Goal: Task Accomplishment & Management: Use online tool/utility

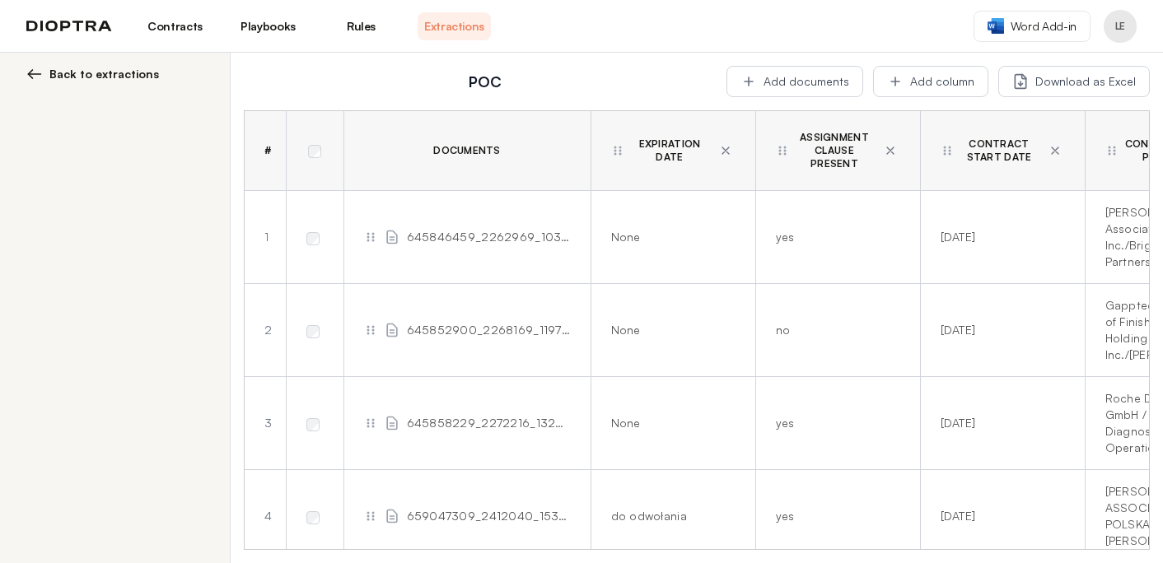
scroll to position [2177, 0]
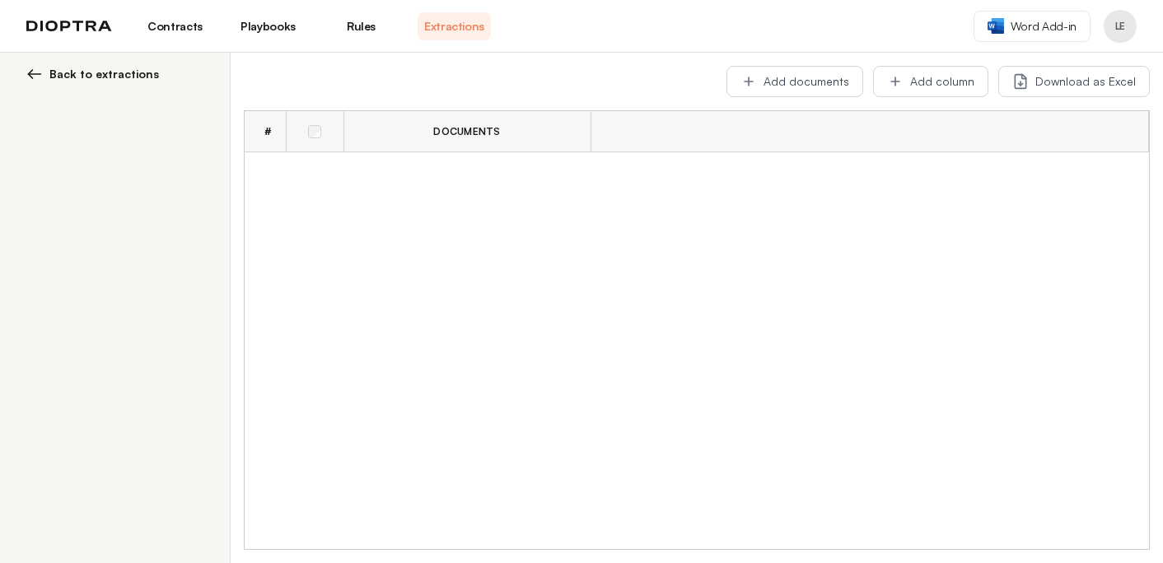
click at [184, 21] on link "Contracts" at bounding box center [174, 26] width 73 height 28
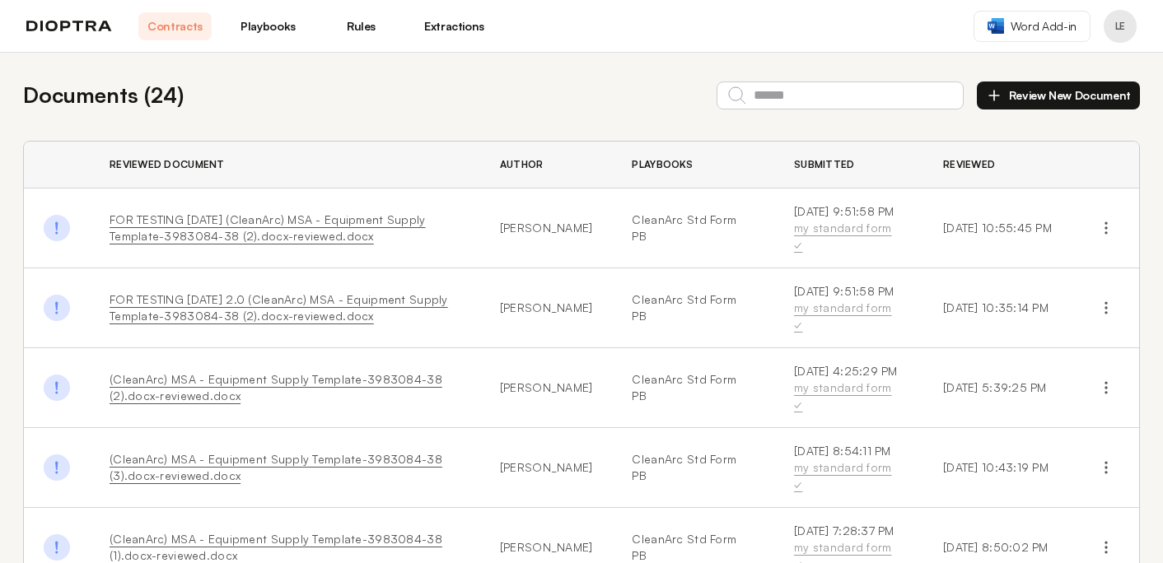
click at [264, 17] on link "Playbooks" at bounding box center [267, 26] width 73 height 28
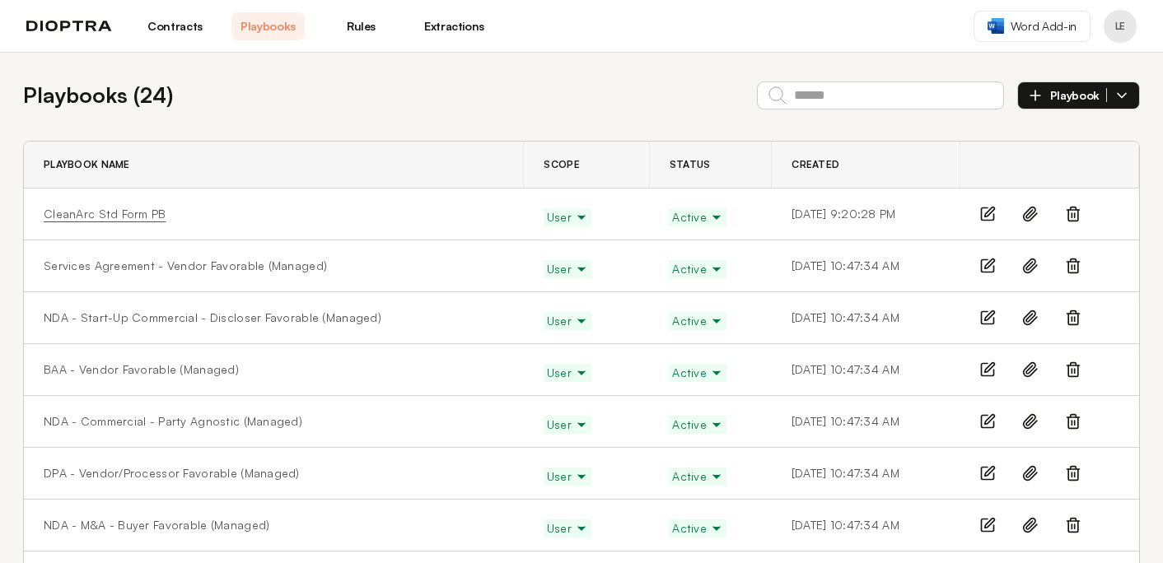
click at [142, 213] on link "CleanArc Std Form PB" at bounding box center [105, 214] width 123 height 16
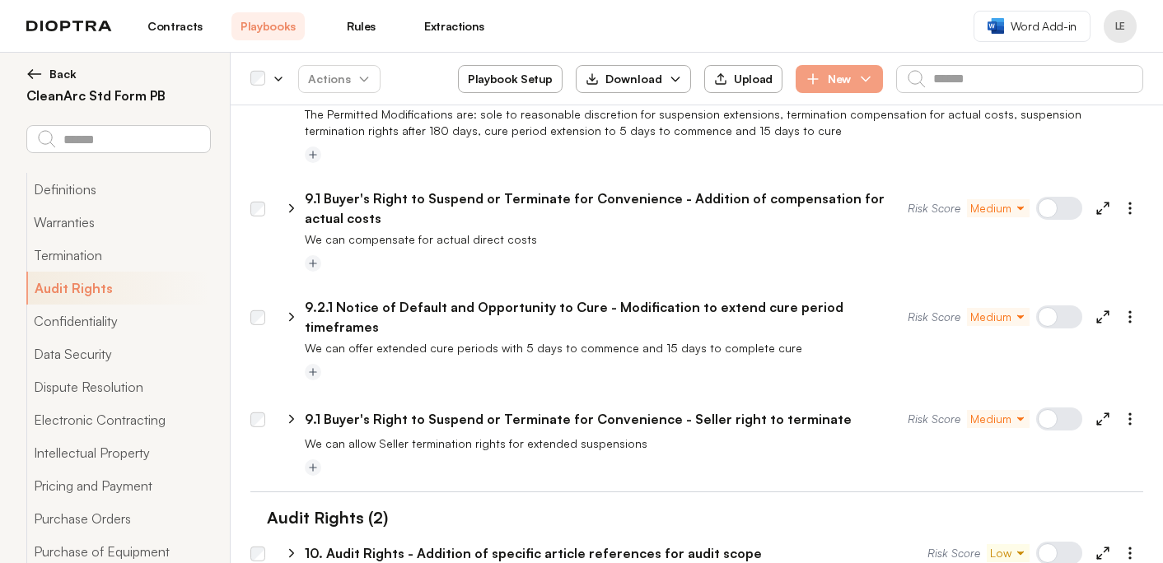
scroll to position [1129, 0]
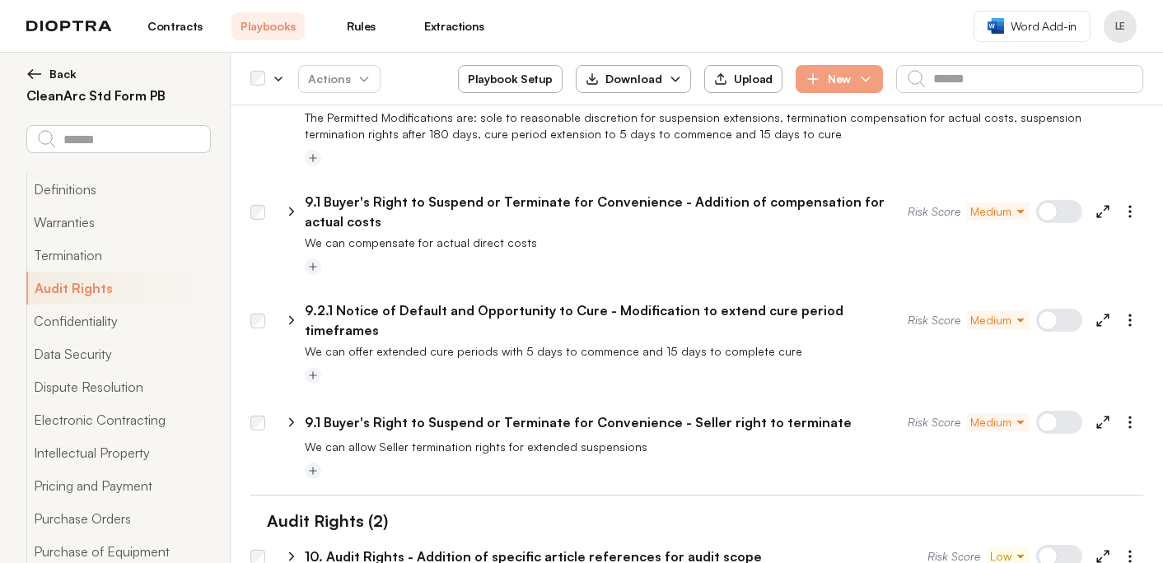
click at [289, 204] on icon at bounding box center [291, 211] width 15 height 15
select select "*******"
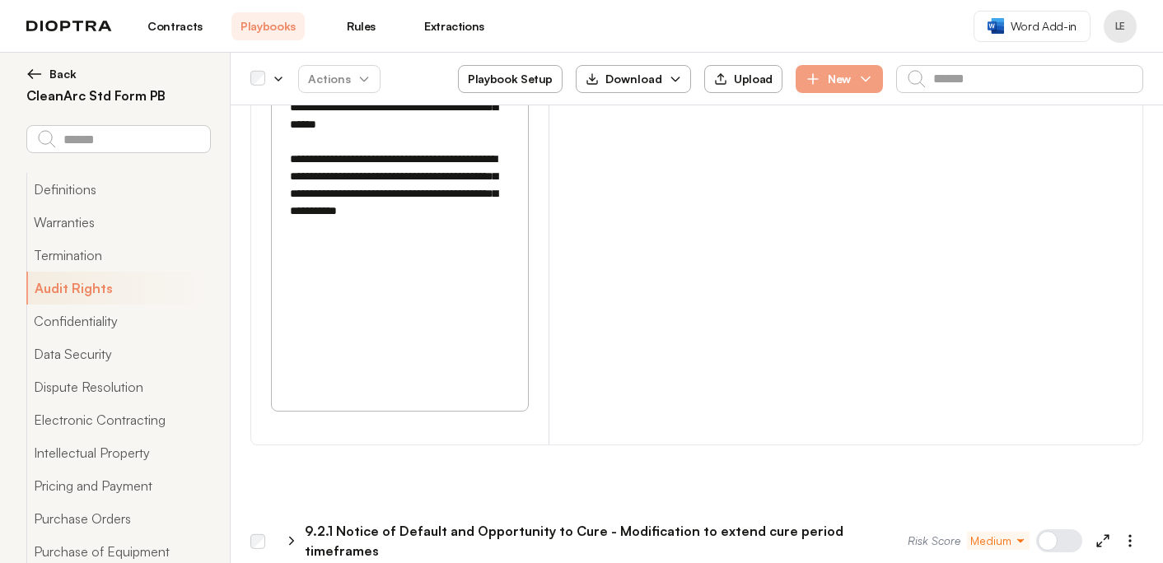
scroll to position [2099, 0]
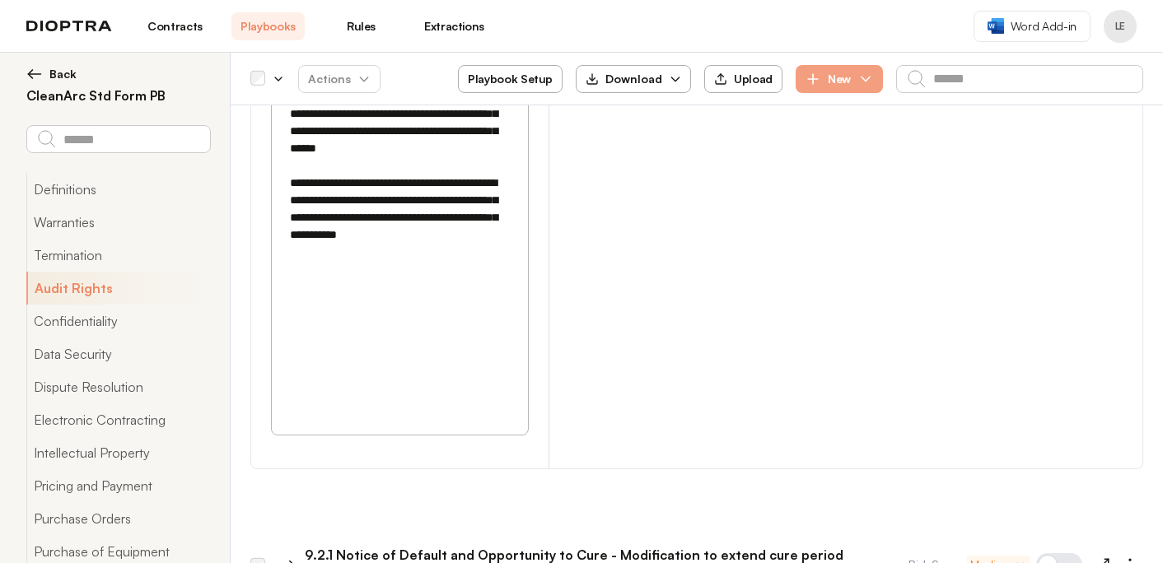
drag, startPoint x: 404, startPoint y: 259, endPoint x: 473, endPoint y: 259, distance: 68.4
click at [473, 259] on textarea at bounding box center [400, 27] width 236 height 656
click at [479, 266] on textarea at bounding box center [400, 27] width 236 height 656
drag, startPoint x: 403, startPoint y: 258, endPoint x: 428, endPoint y: 272, distance: 29.1
click at [428, 272] on textarea at bounding box center [400, 27] width 236 height 656
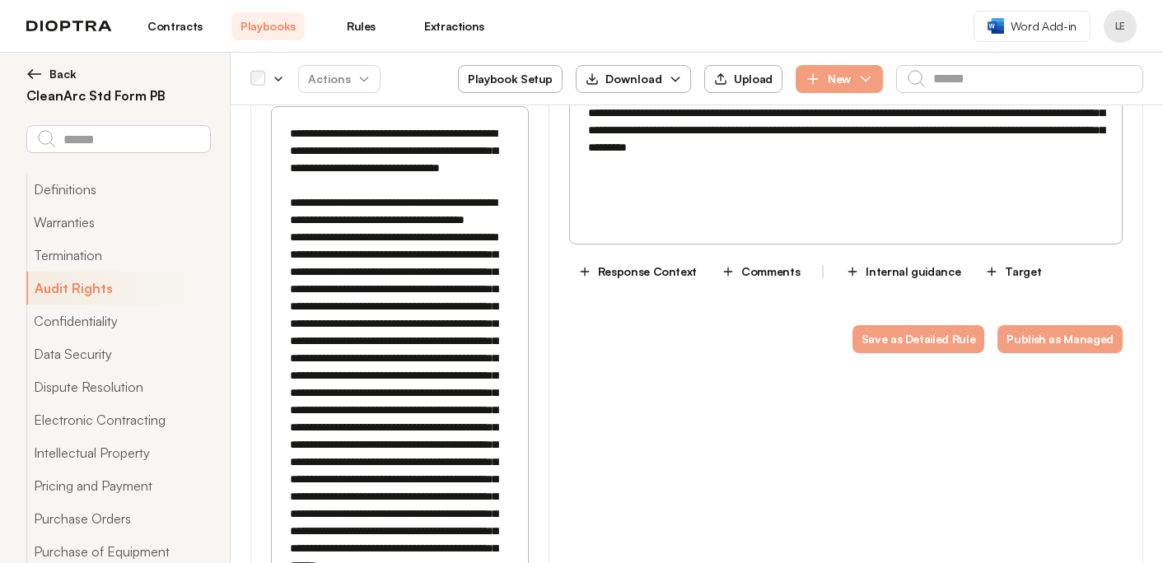
scroll to position [1680, 0]
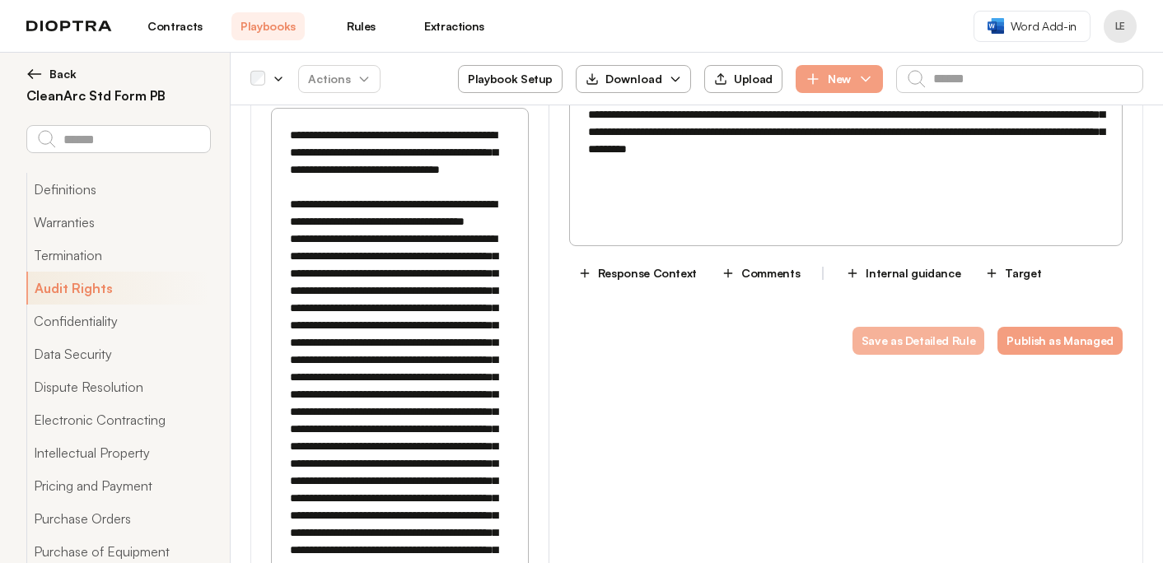
type textarea "**********"
click at [943, 329] on button "Save as Detailed Rule" at bounding box center [918, 341] width 133 height 28
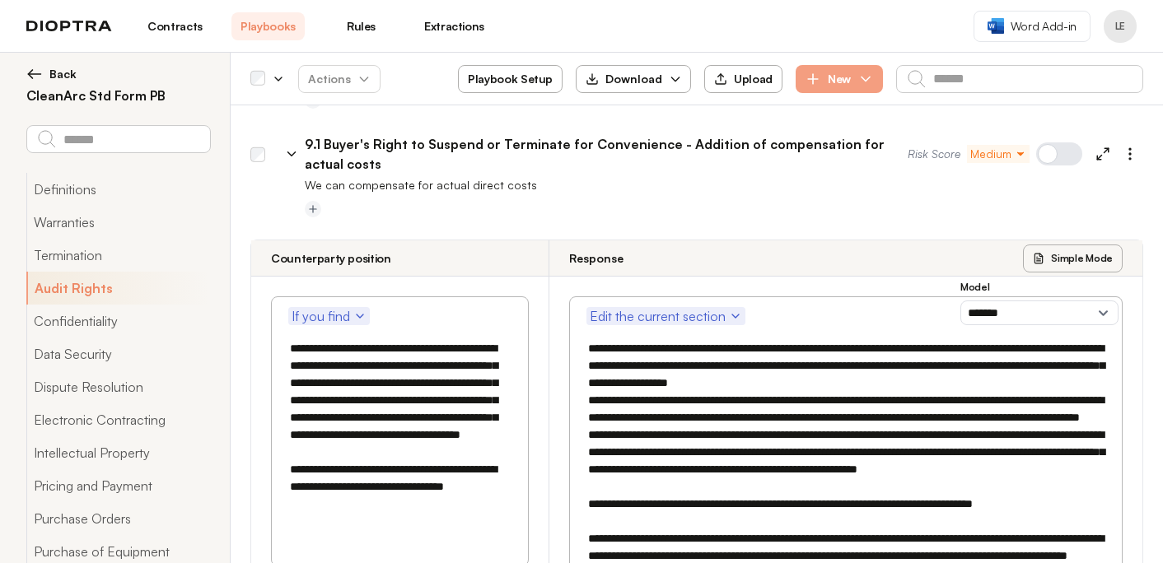
scroll to position [1171, 0]
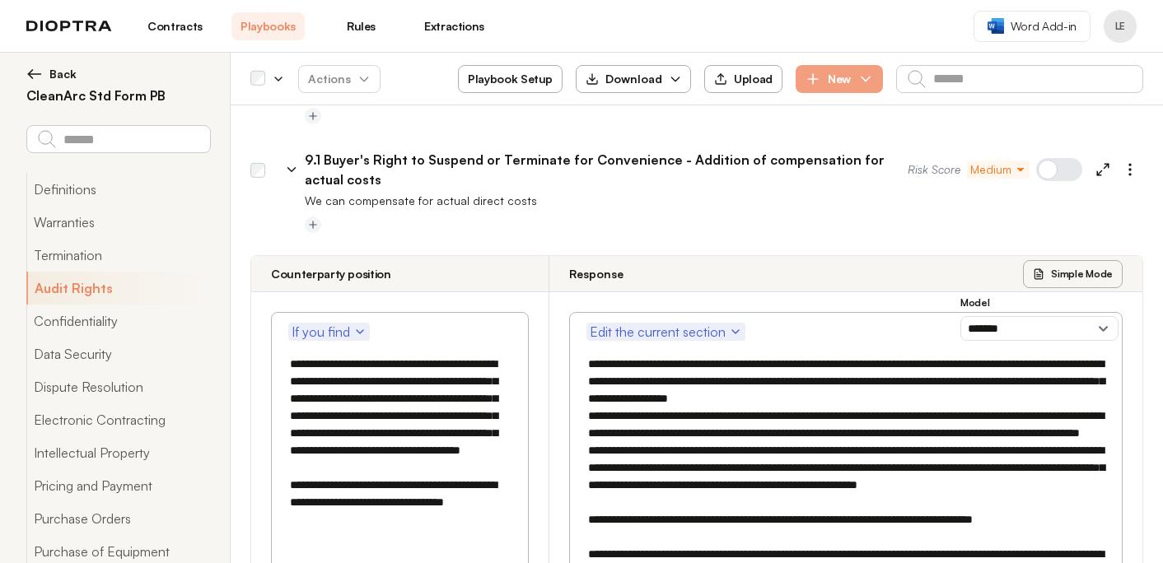
click at [1097, 162] on icon at bounding box center [1102, 169] width 15 height 15
select select "*******"
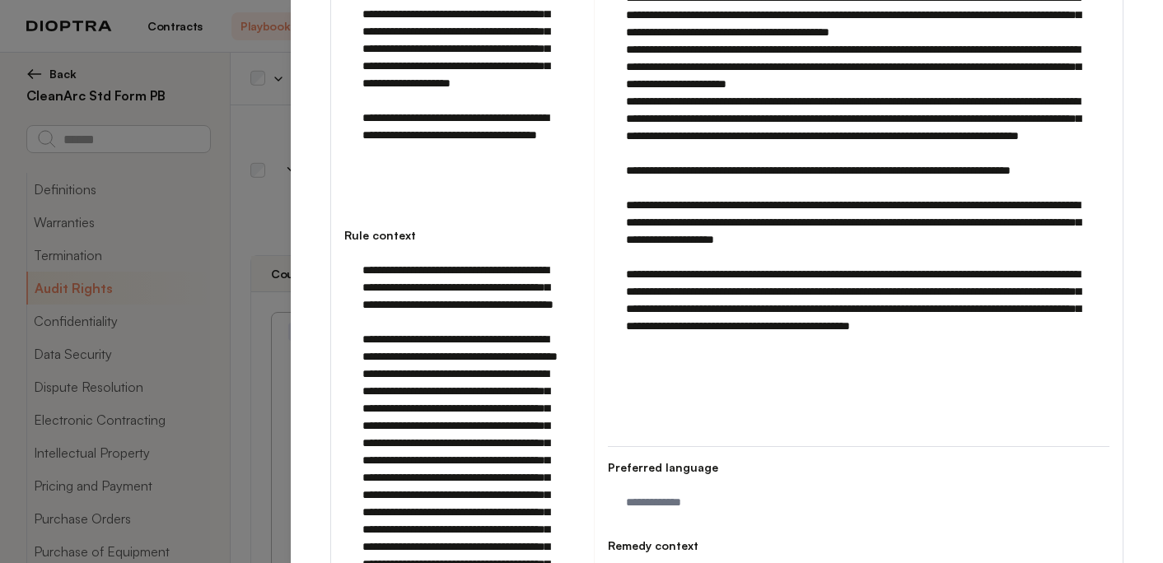
scroll to position [754, 0]
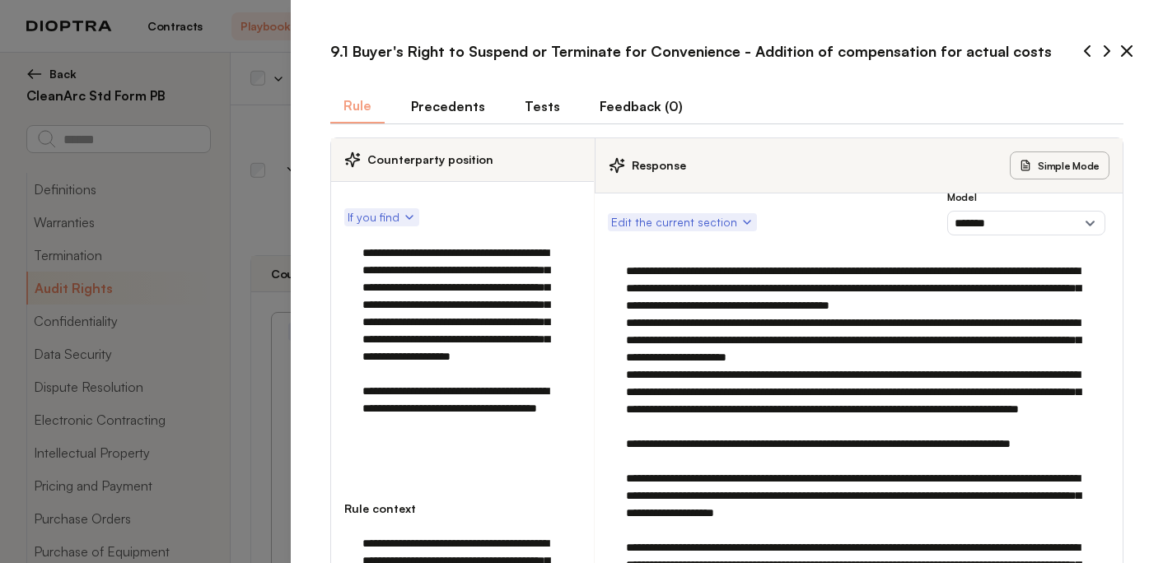
click at [534, 106] on button "Tests" at bounding box center [542, 106] width 62 height 35
type textarea "*"
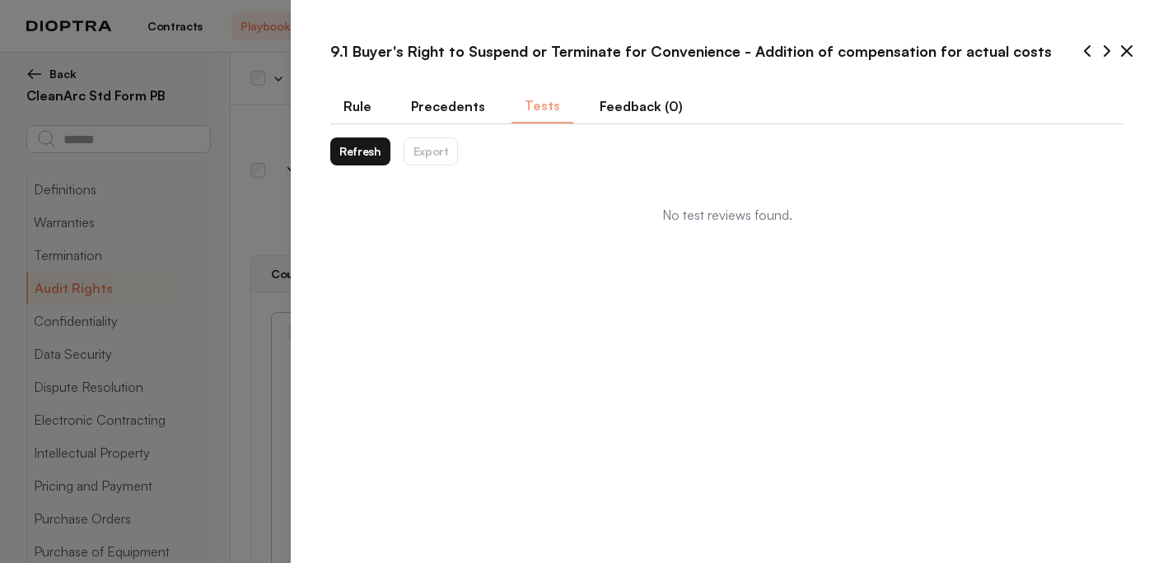
click at [357, 162] on button "Refresh" at bounding box center [360, 152] width 60 height 28
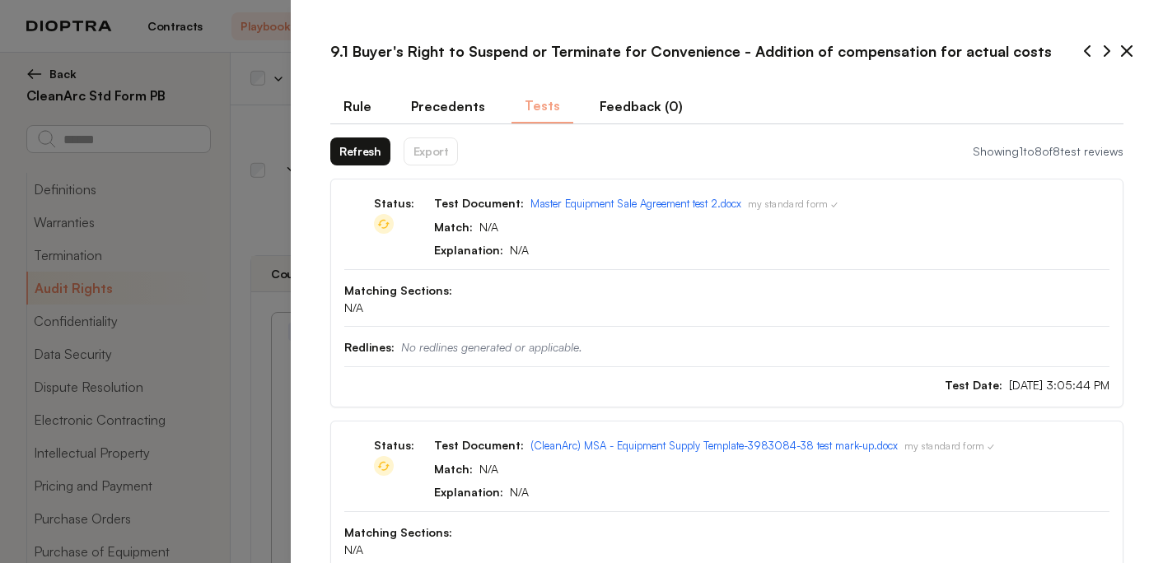
click at [364, 148] on button "Refresh" at bounding box center [360, 152] width 60 height 28
click at [362, 153] on button "Refresh" at bounding box center [360, 152] width 60 height 28
click at [1126, 50] on icon at bounding box center [1127, 51] width 10 height 10
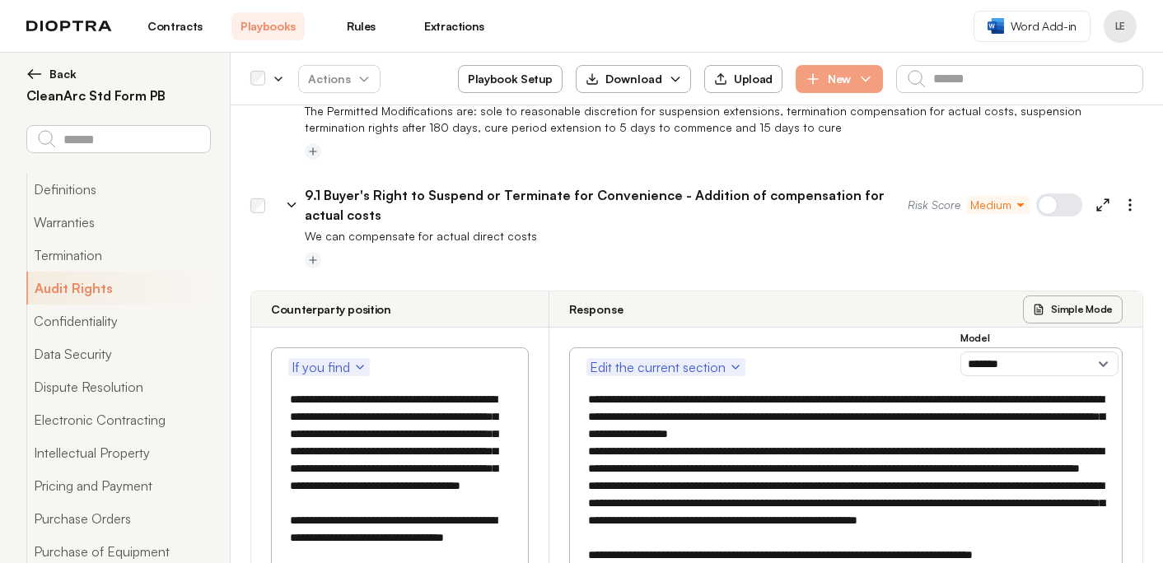
scroll to position [988, 0]
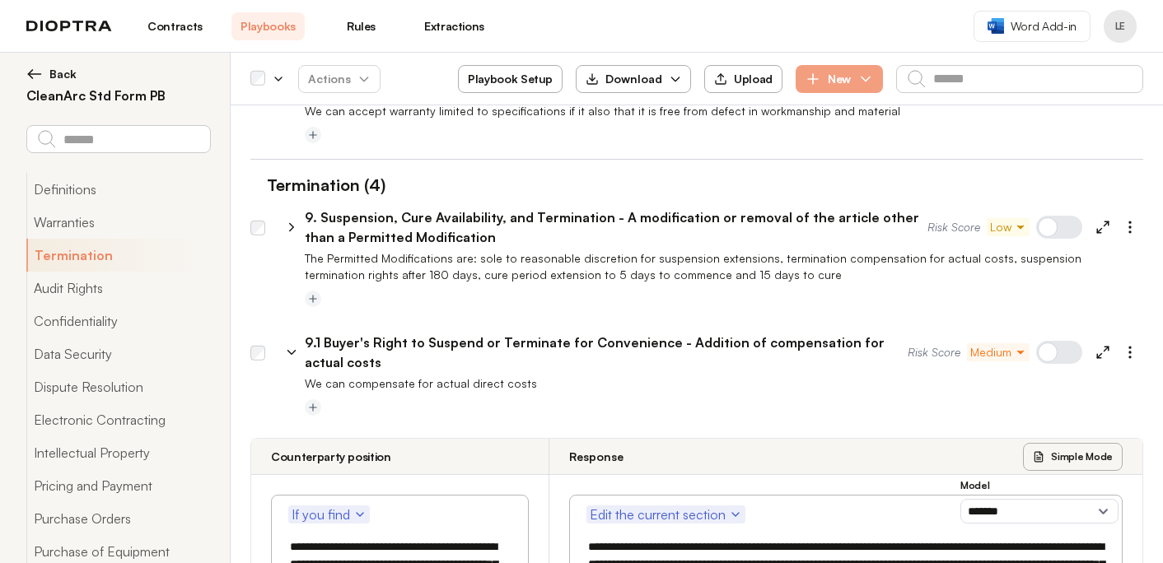
click at [285, 345] on icon at bounding box center [291, 352] width 15 height 15
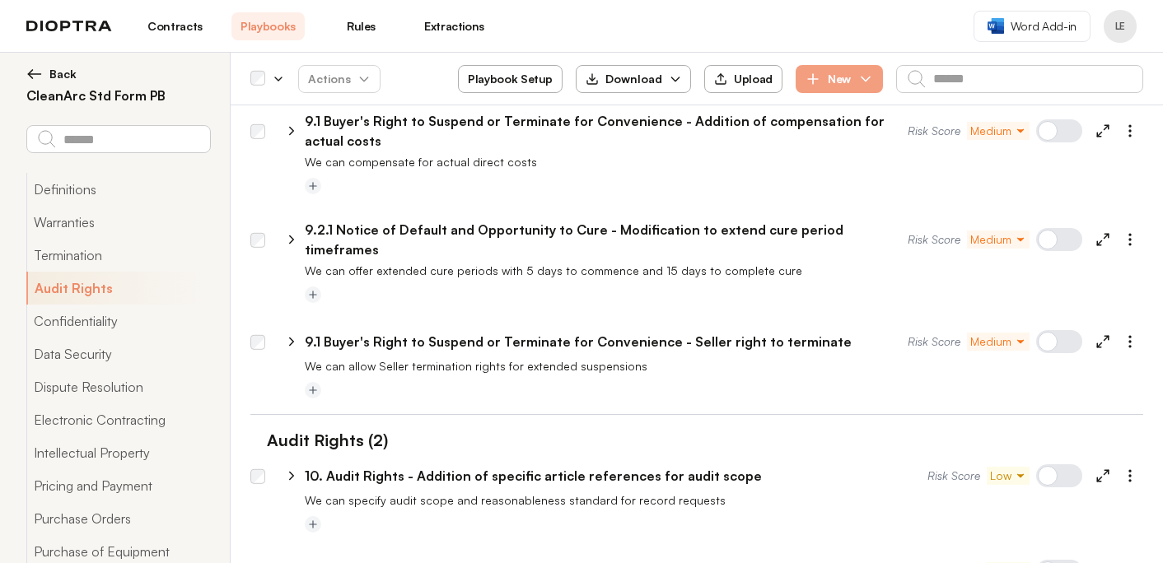
scroll to position [1216, 0]
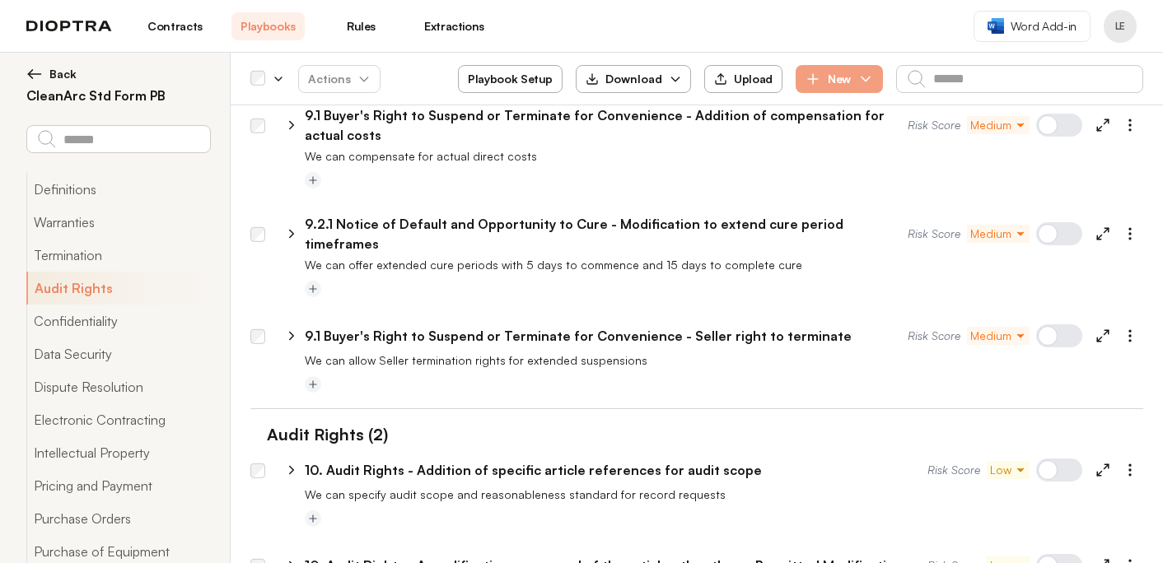
click at [288, 226] on icon at bounding box center [291, 233] width 15 height 15
select select "**********"
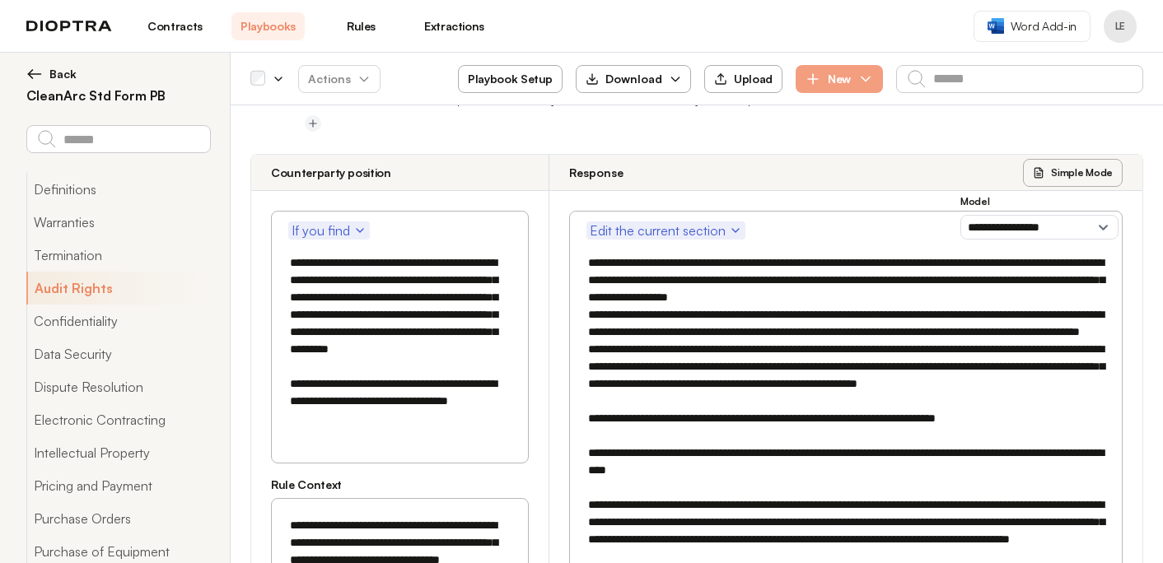
scroll to position [1266, 0]
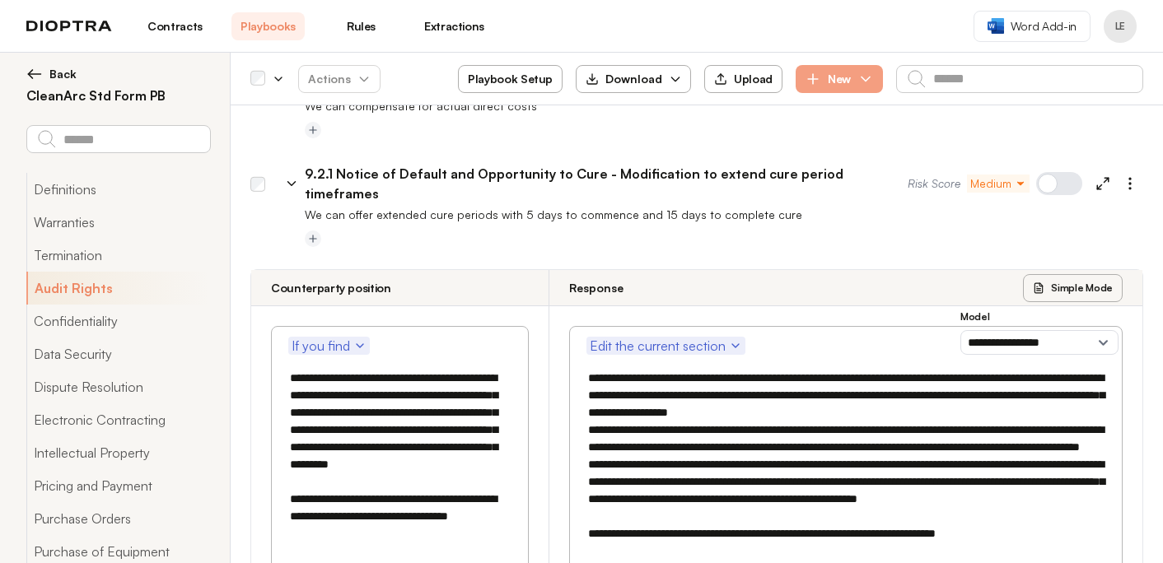
click at [290, 182] on icon at bounding box center [291, 184] width 7 height 4
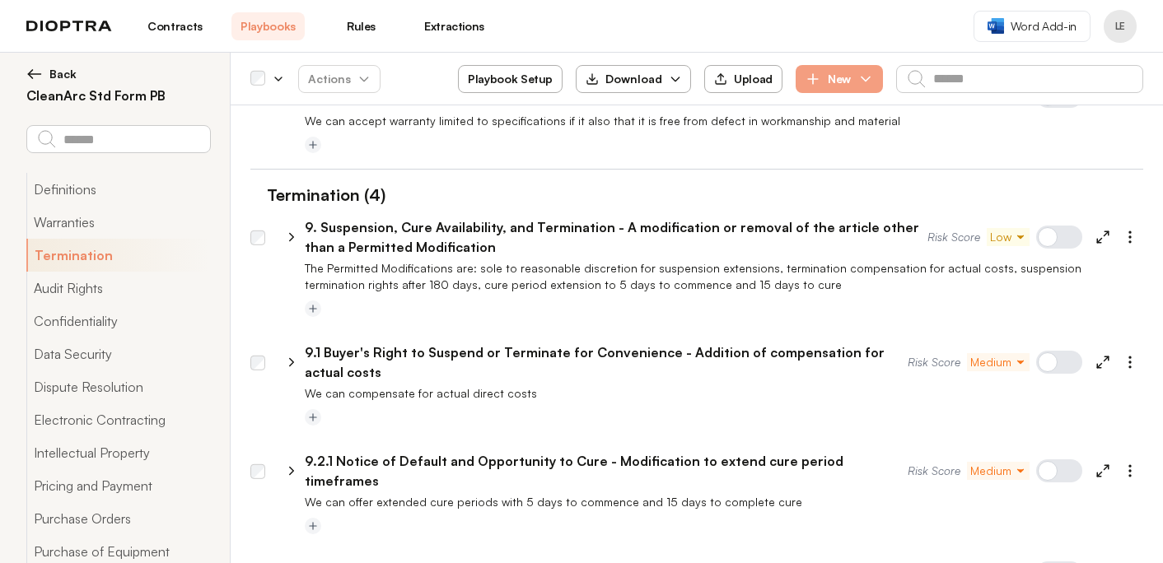
scroll to position [968, 0]
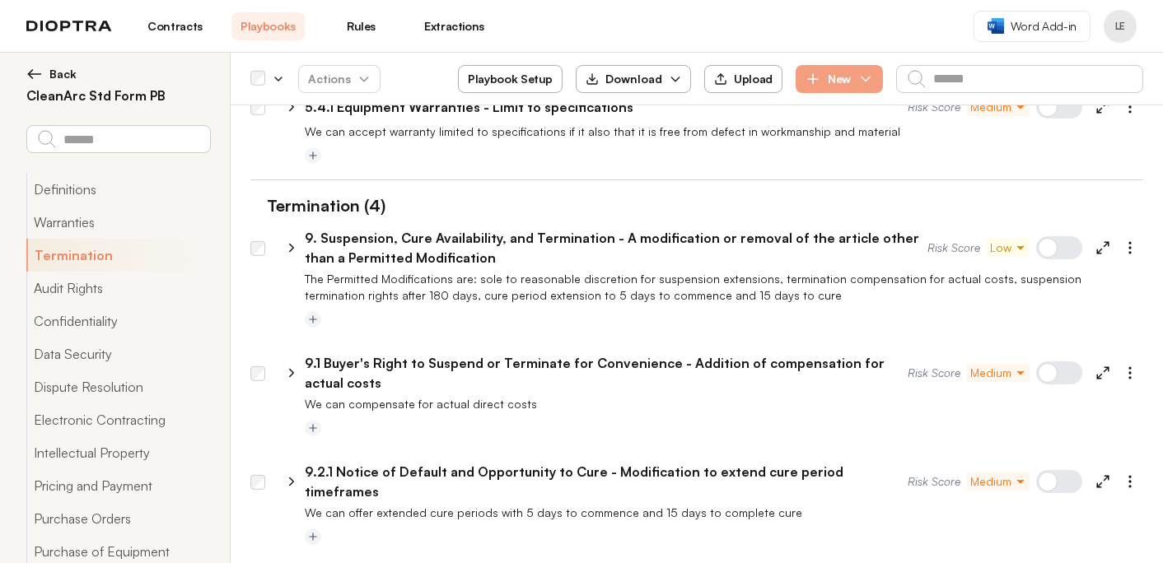
click at [1106, 366] on icon at bounding box center [1102, 373] width 15 height 15
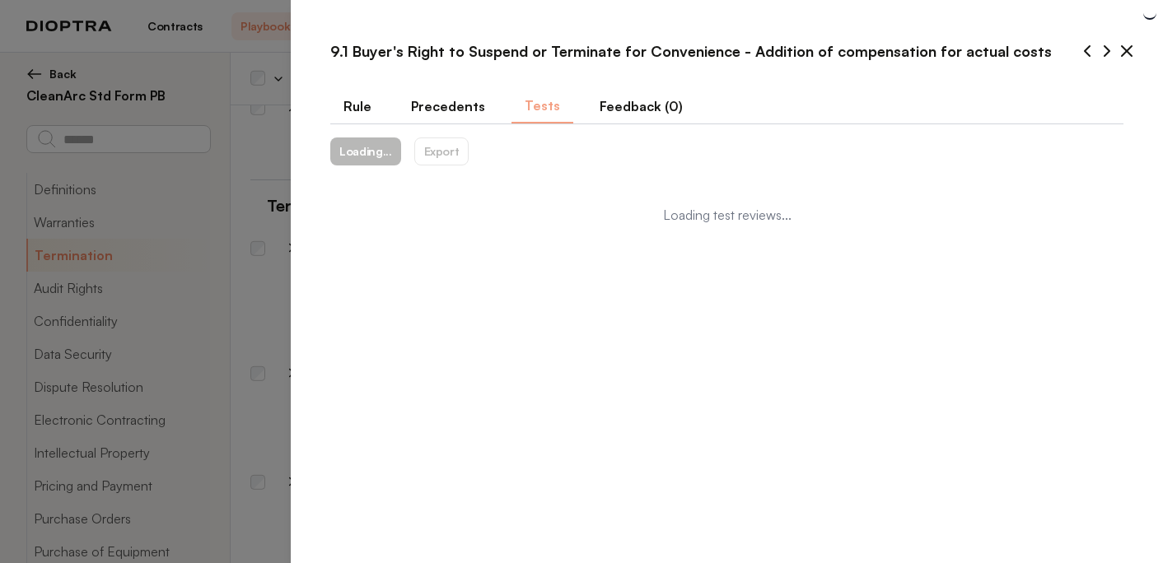
type textarea "*"
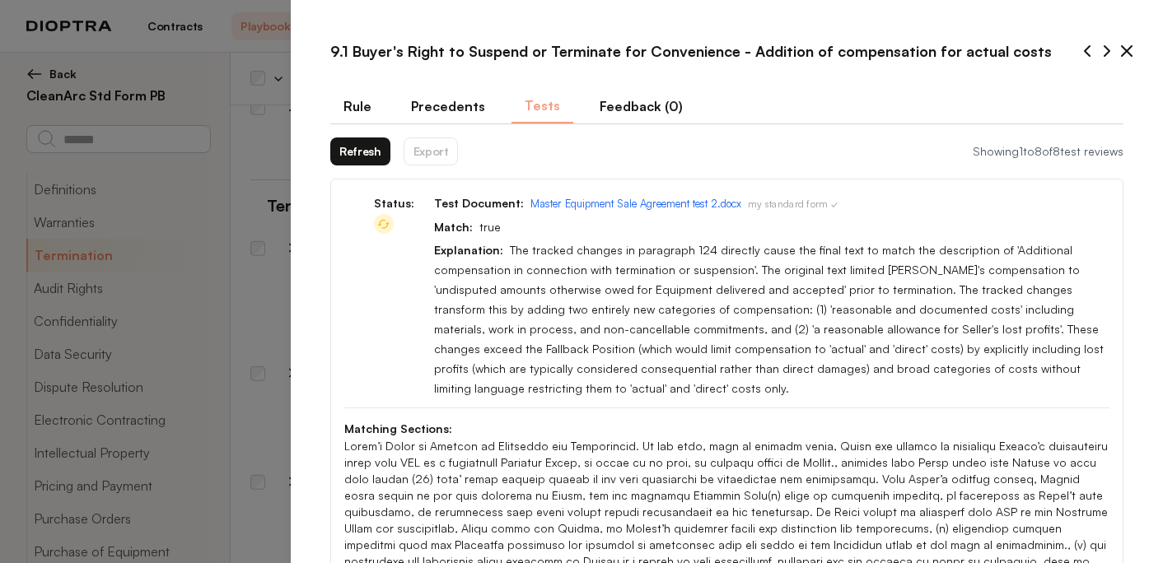
click at [362, 150] on button "Refresh" at bounding box center [360, 152] width 60 height 28
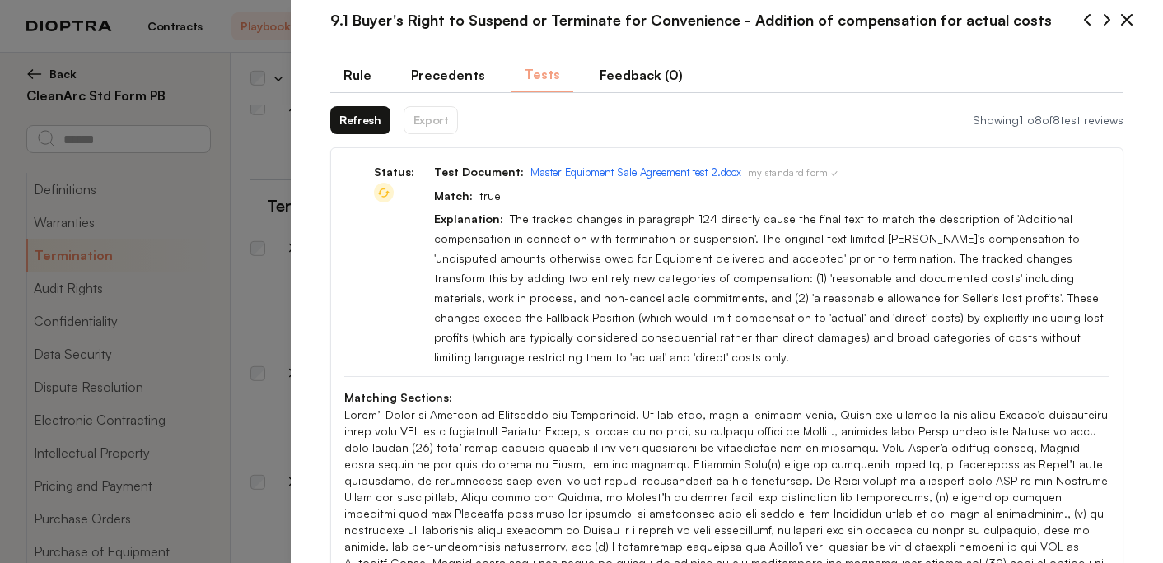
scroll to position [0, 0]
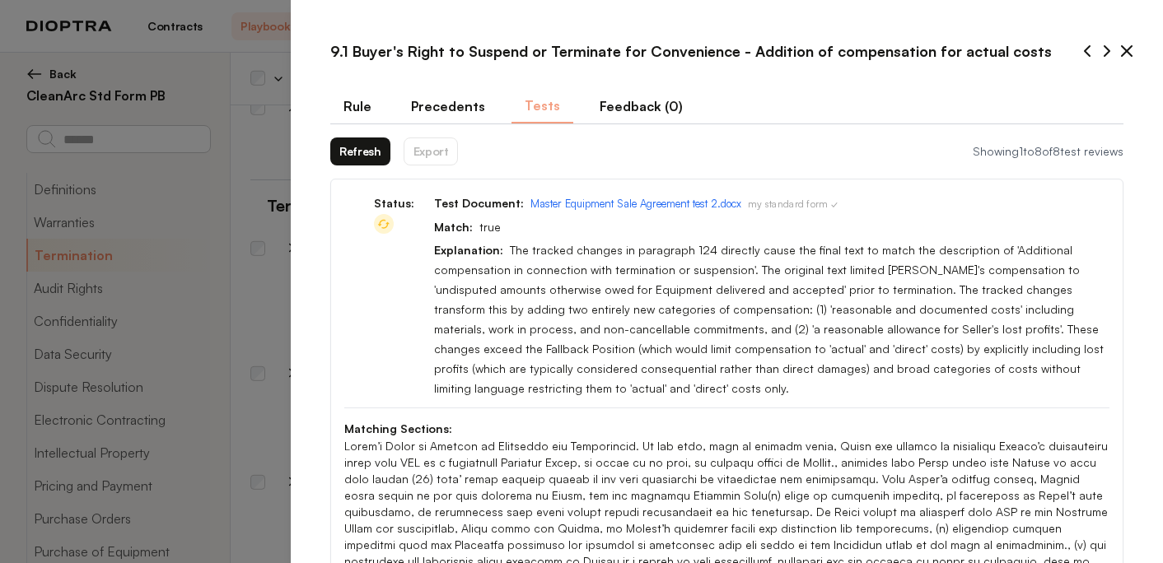
click at [1132, 63] on div "9.1 Buyer's Right to Suspend or Terminate for Convenience - Addition of compens…" at bounding box center [726, 50] width 819 height 49
click at [1129, 53] on icon at bounding box center [1127, 51] width 20 height 20
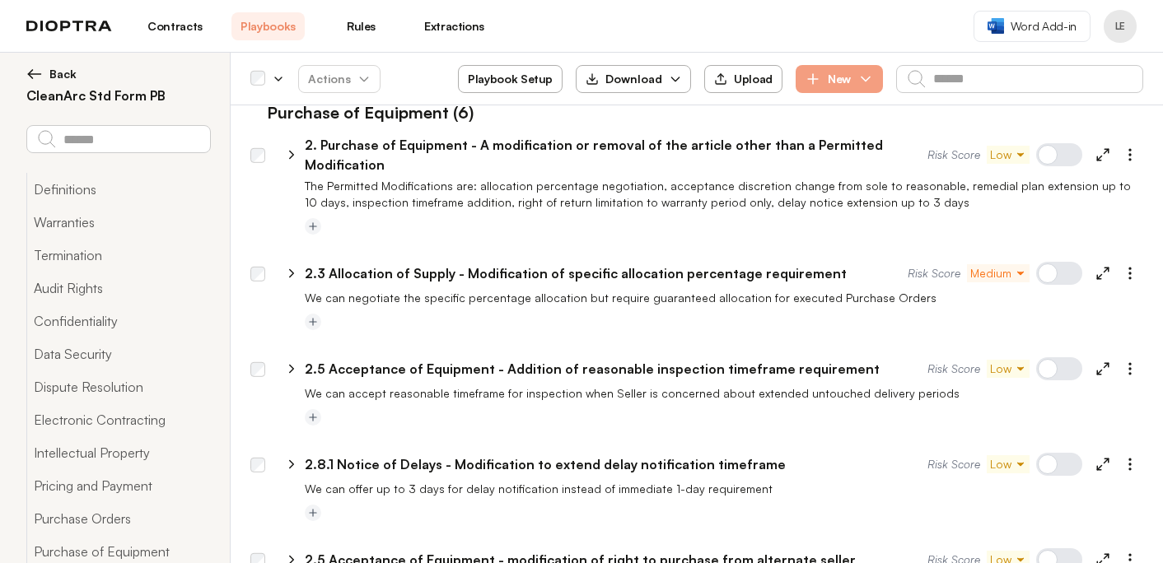
scroll to position [3763, 0]
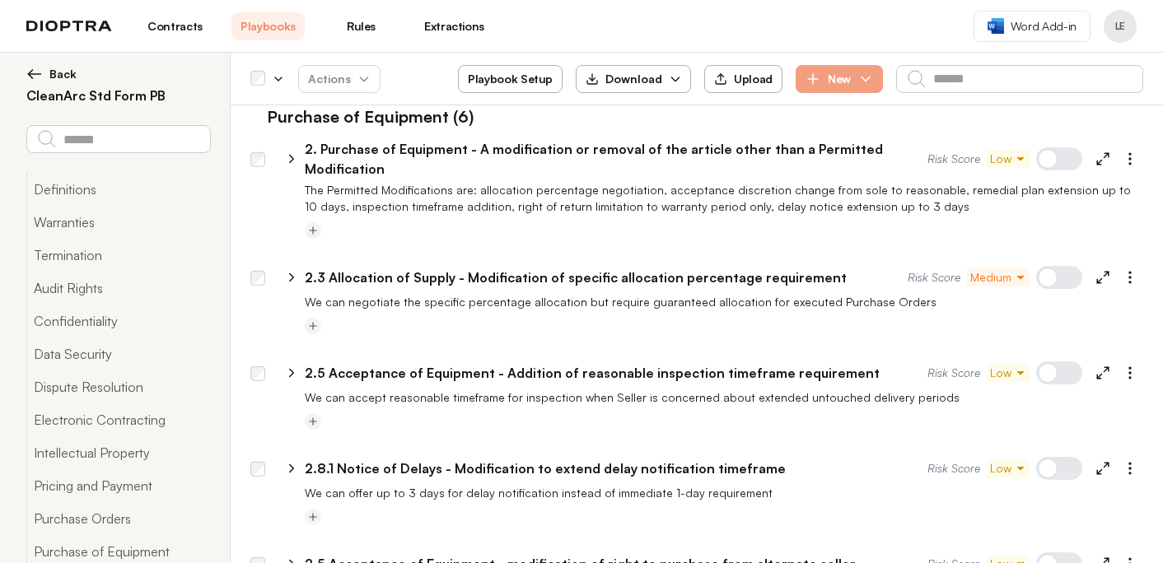
click at [292, 465] on icon at bounding box center [292, 468] width 4 height 7
select select "*******"
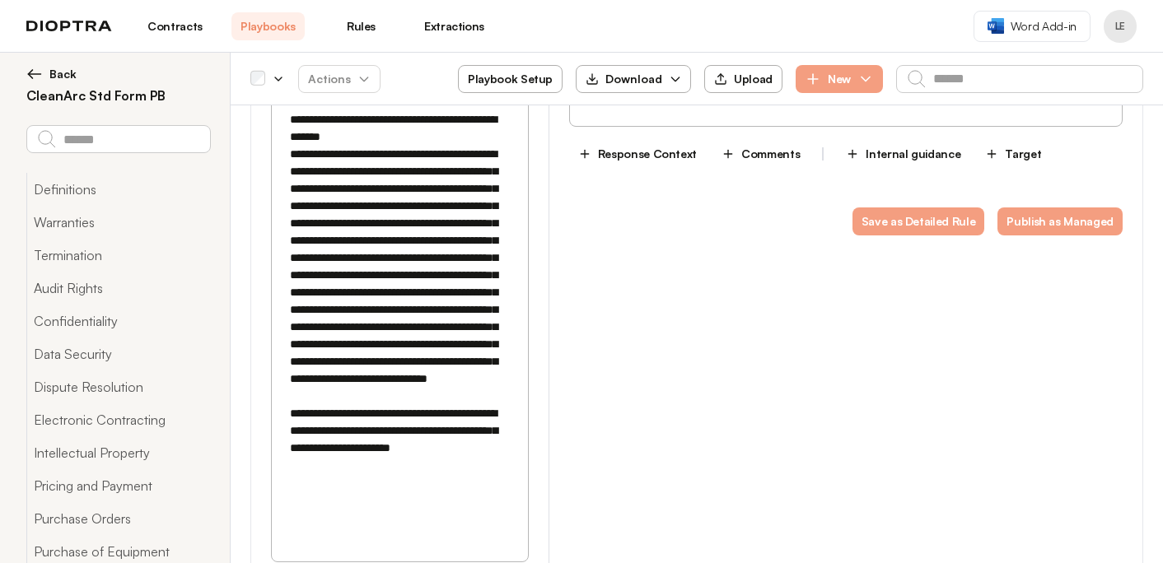
scroll to position [4669, 0]
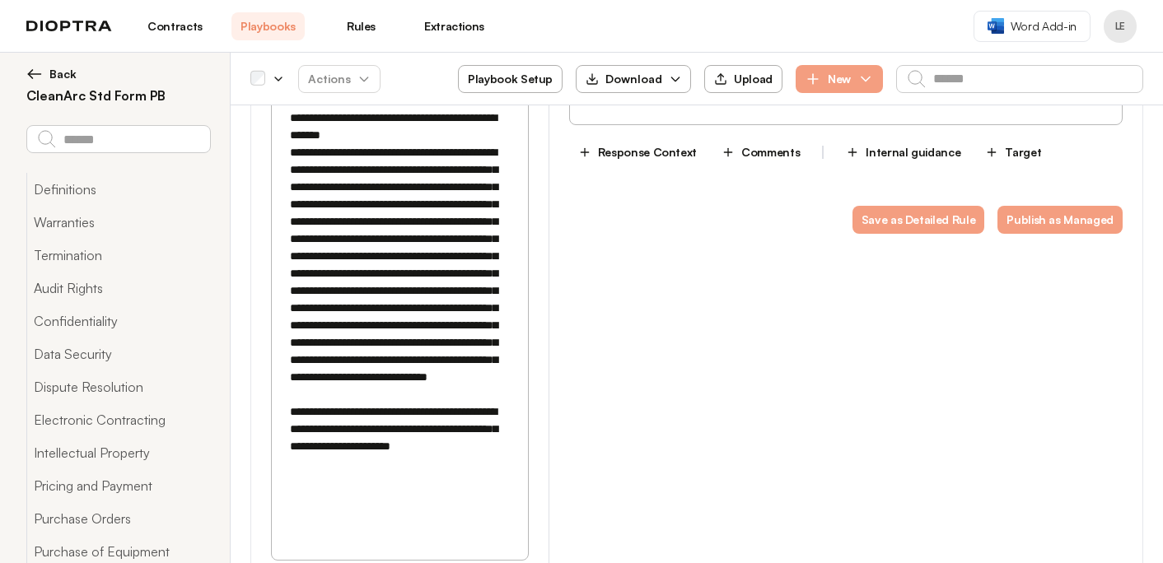
click at [472, 416] on textarea "**********" at bounding box center [400, 273] width 236 height 483
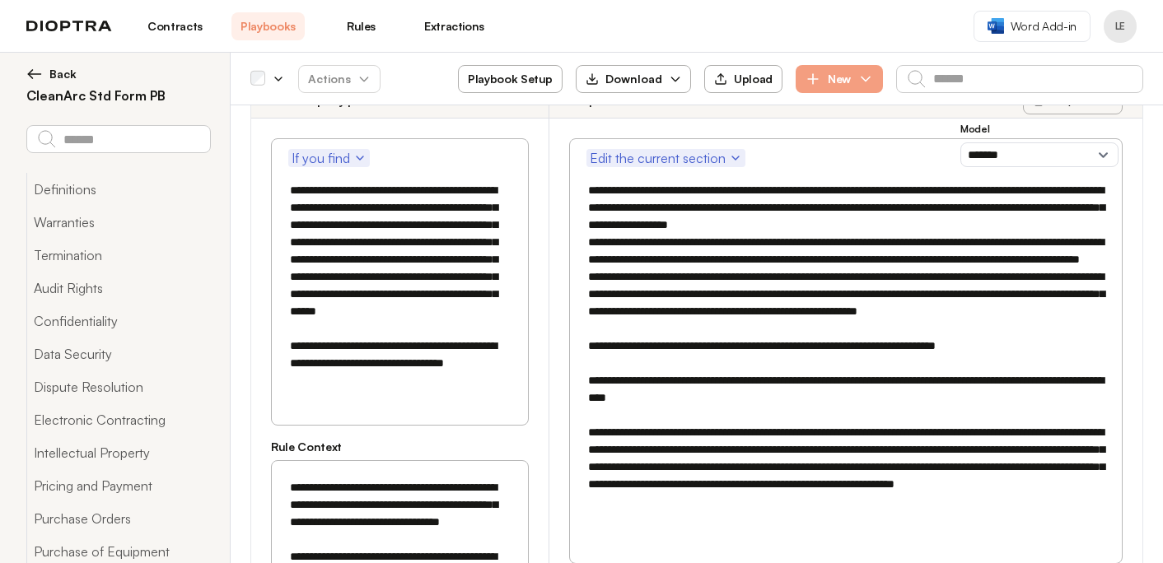
scroll to position [4146, 0]
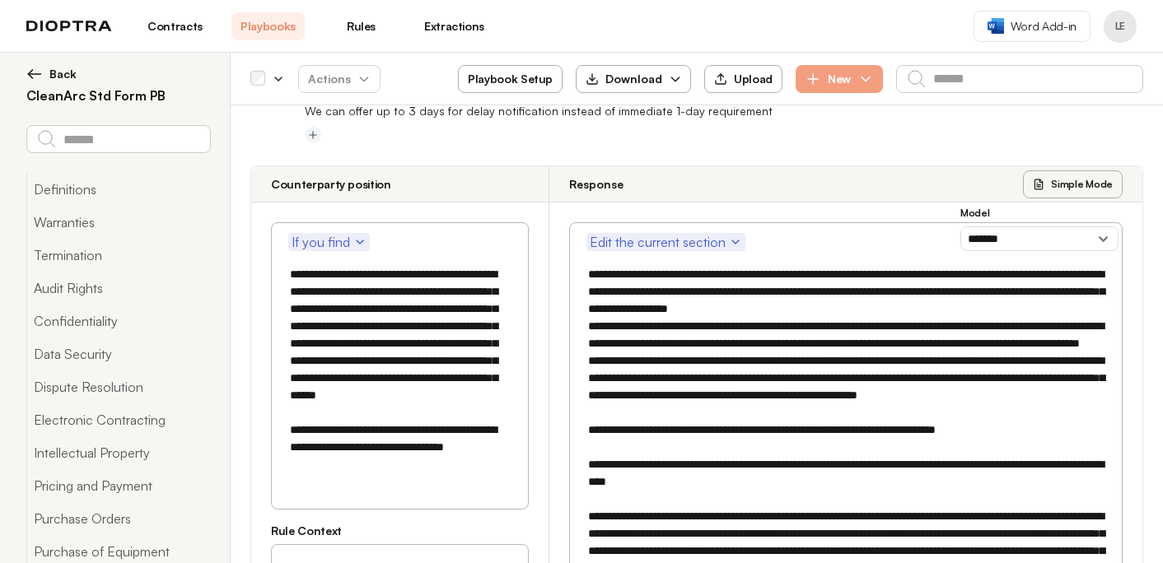
click at [431, 349] on textarea "**********" at bounding box center [400, 370] width 236 height 224
click at [416, 334] on textarea "**********" at bounding box center [400, 370] width 236 height 224
click at [412, 350] on textarea "**********" at bounding box center [400, 370] width 236 height 224
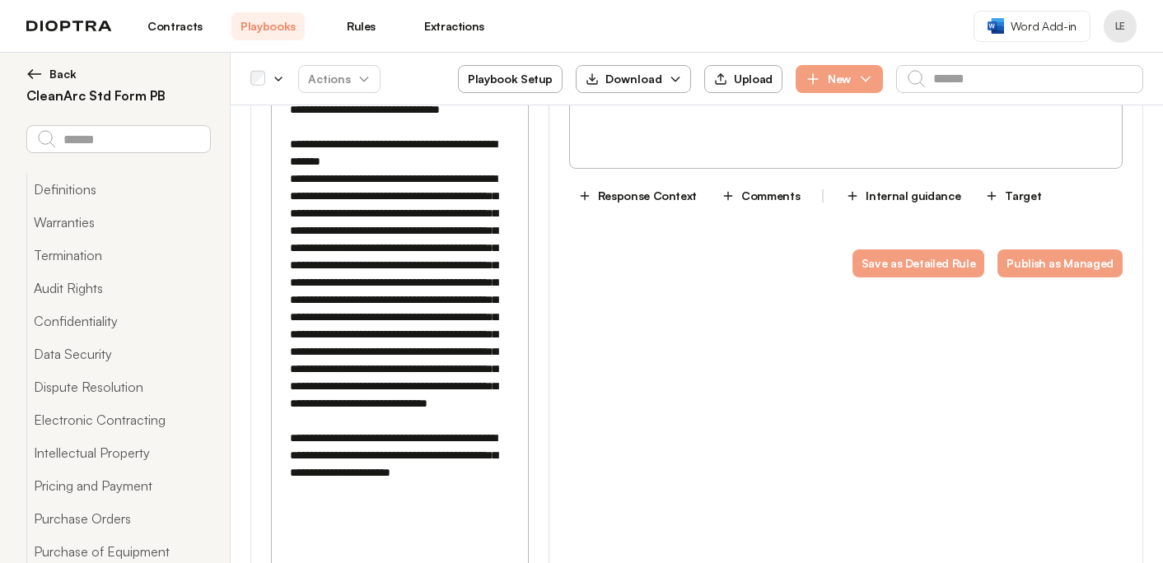
scroll to position [4623, 0]
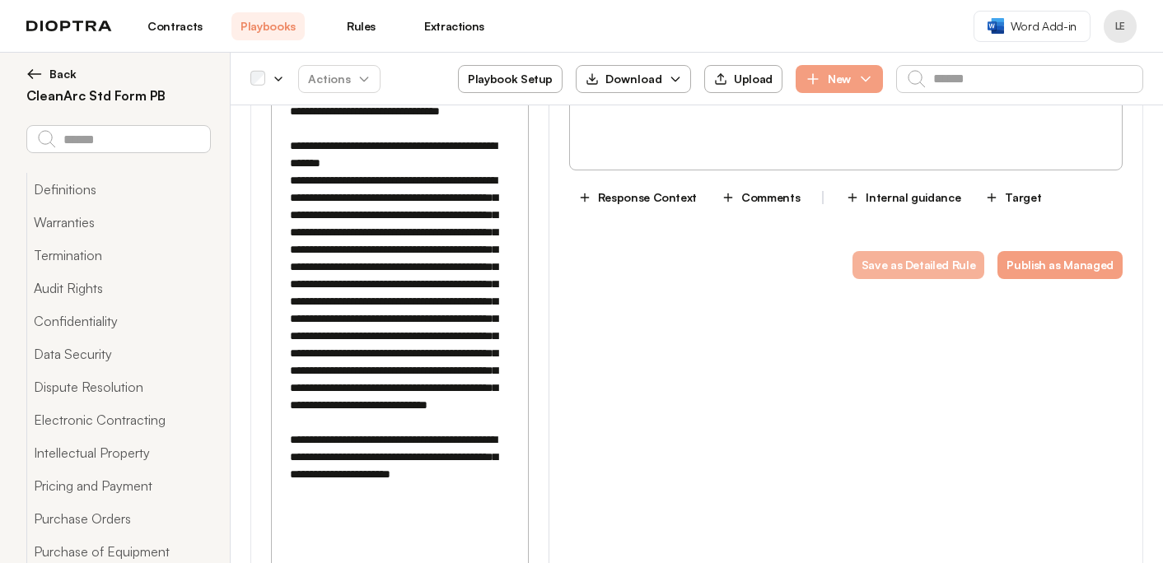
type textarea "**********"
click at [875, 251] on button "Save as Detailed Rule" at bounding box center [918, 265] width 133 height 28
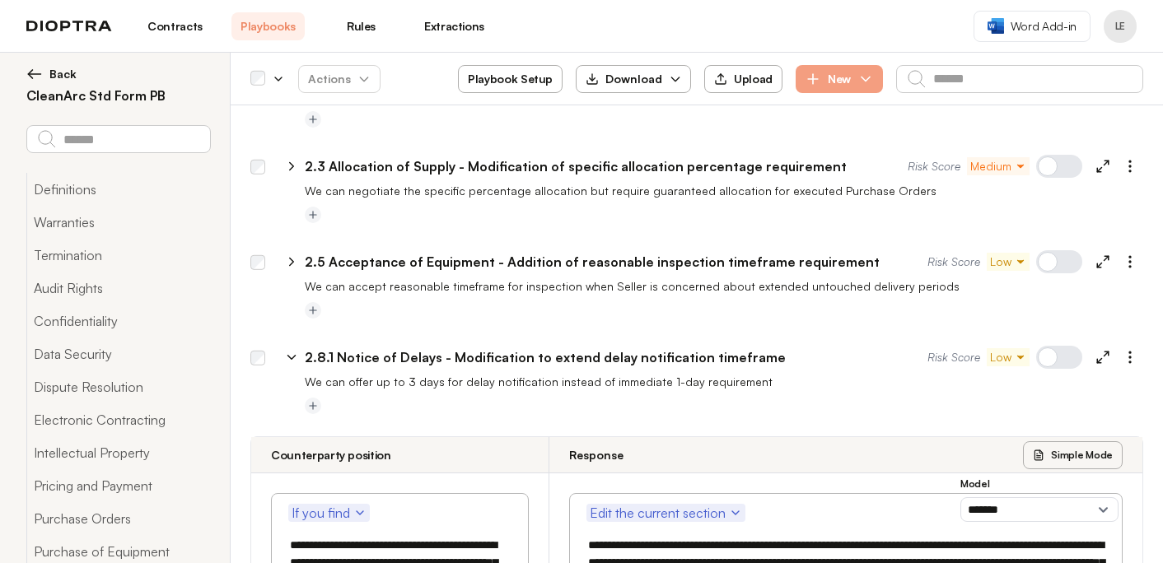
scroll to position [3890, 0]
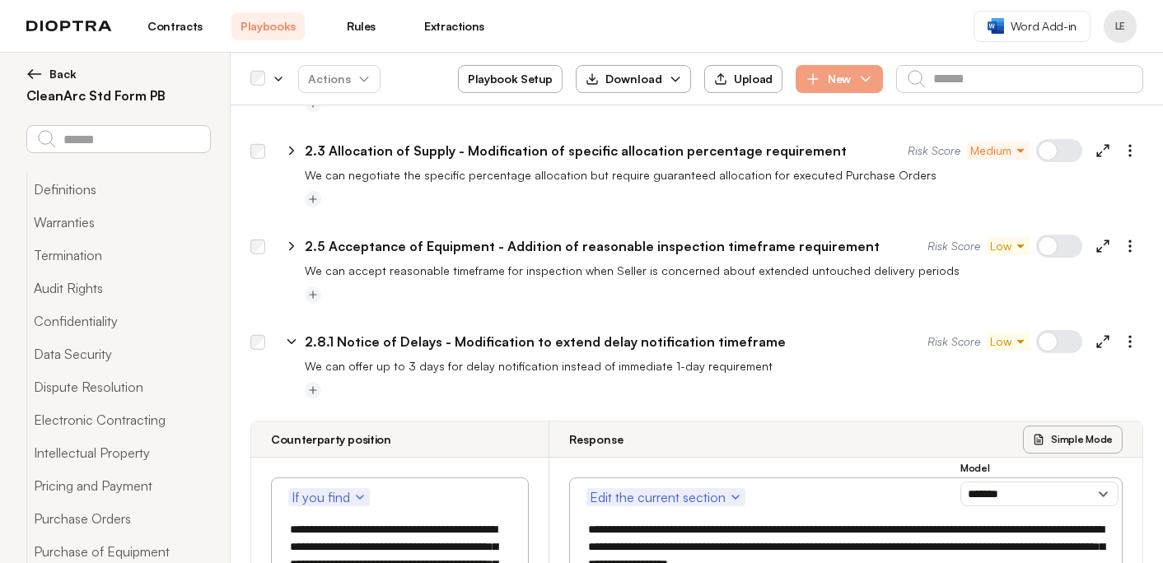
click at [1101, 334] on icon at bounding box center [1102, 341] width 15 height 15
type textarea "*"
select select "*******"
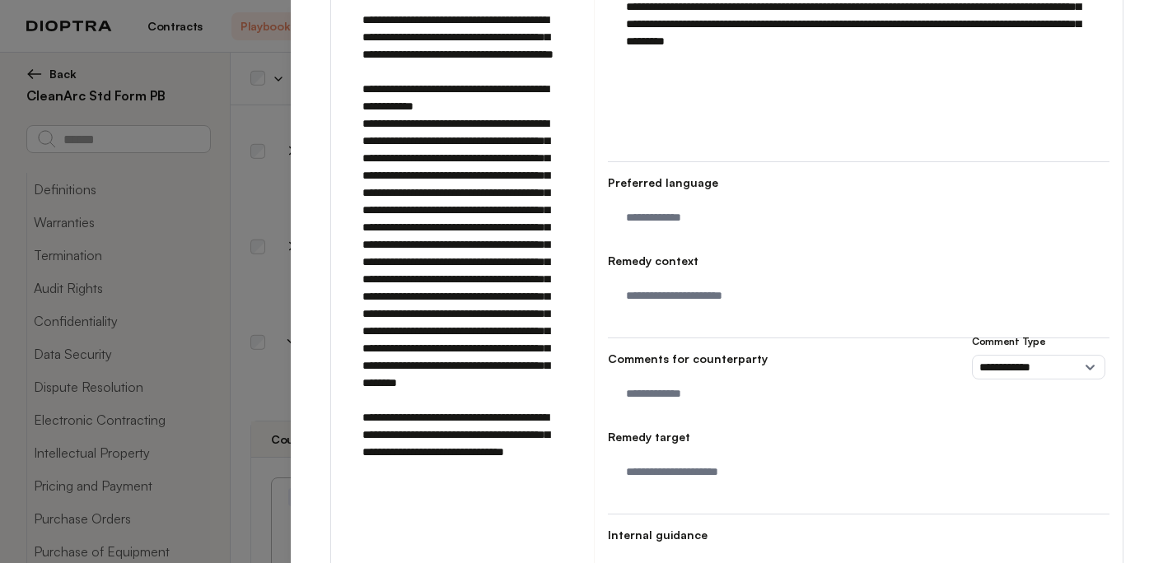
scroll to position [656, 0]
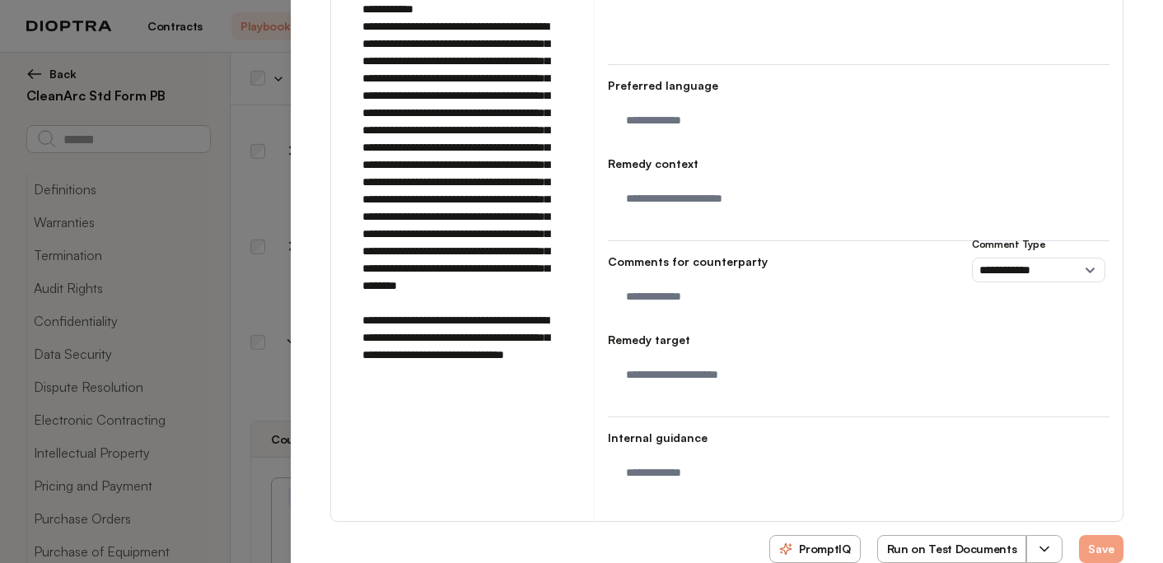
click at [1057, 535] on button "button" at bounding box center [1044, 549] width 36 height 28
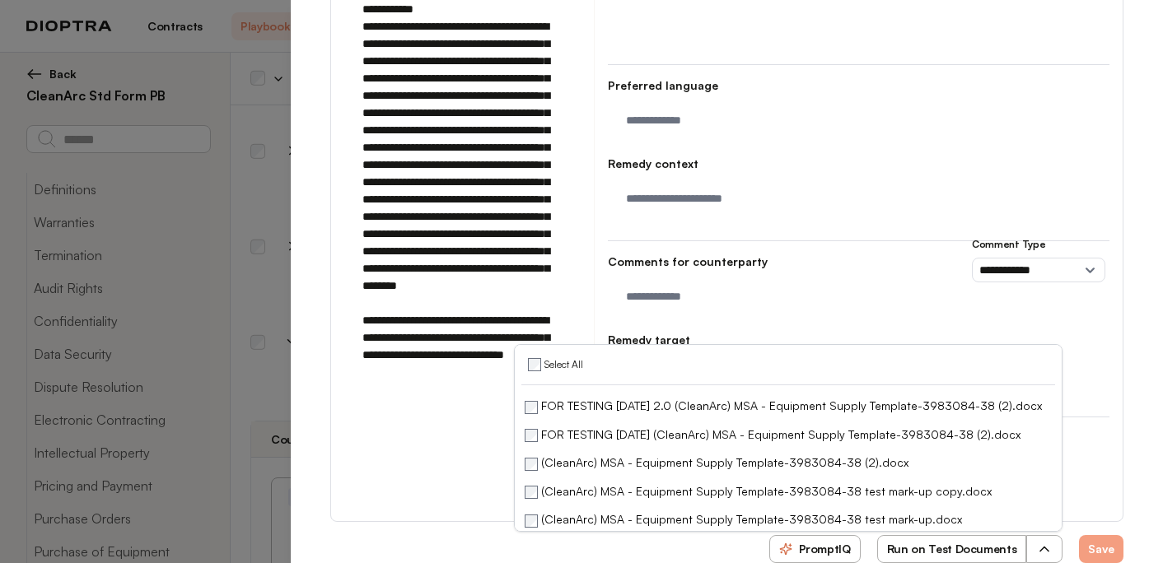
click at [955, 535] on button "Run on Test Documents" at bounding box center [952, 549] width 150 height 28
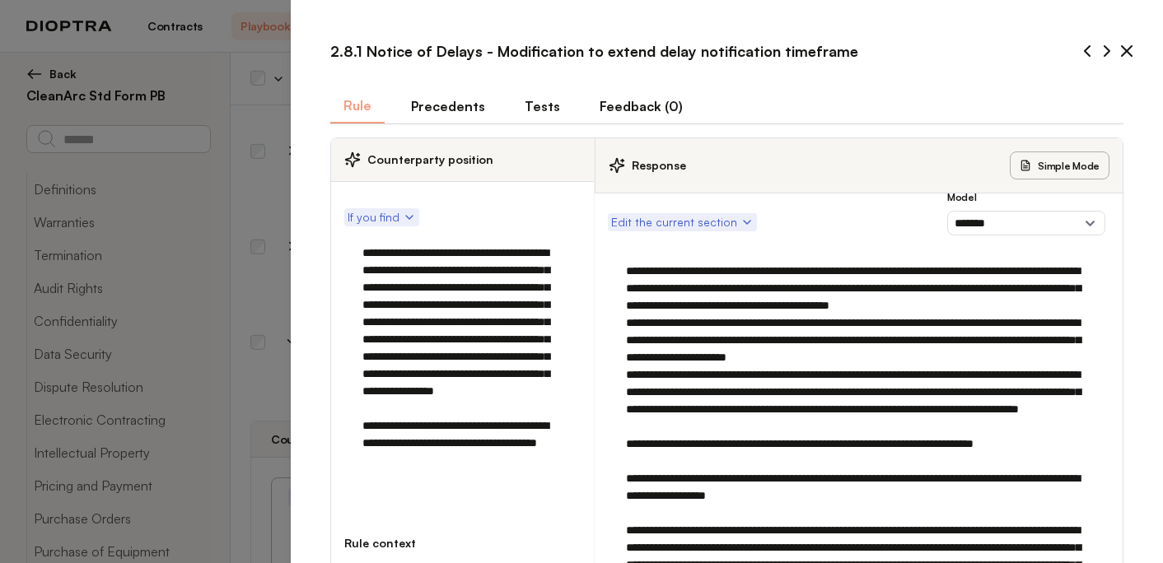
click at [535, 98] on button "Tests" at bounding box center [542, 106] width 62 height 35
type textarea "*"
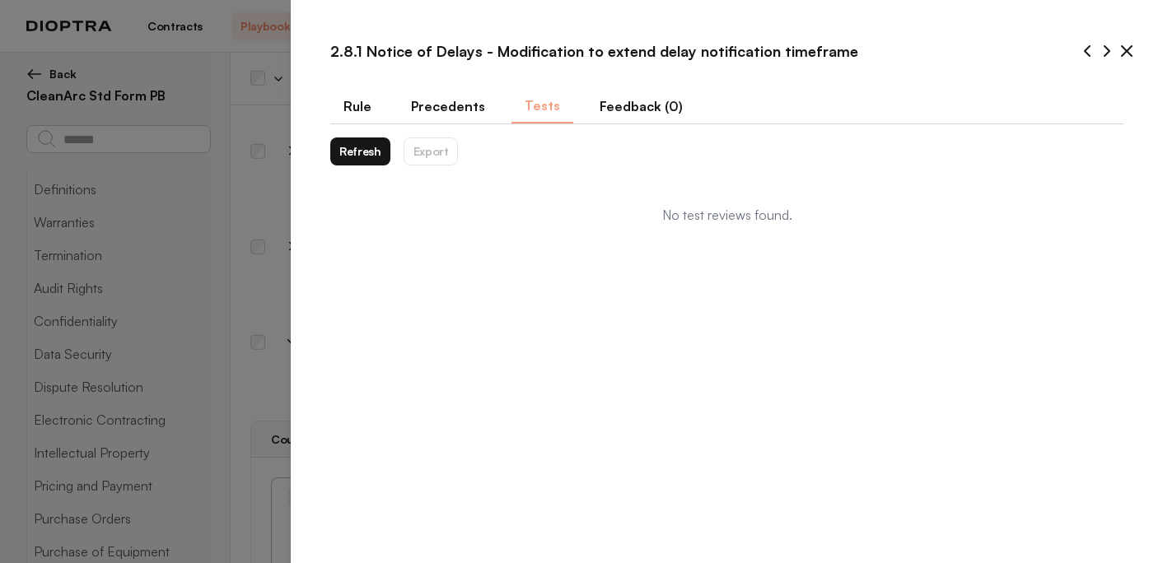
click at [356, 153] on button "Refresh" at bounding box center [360, 152] width 60 height 28
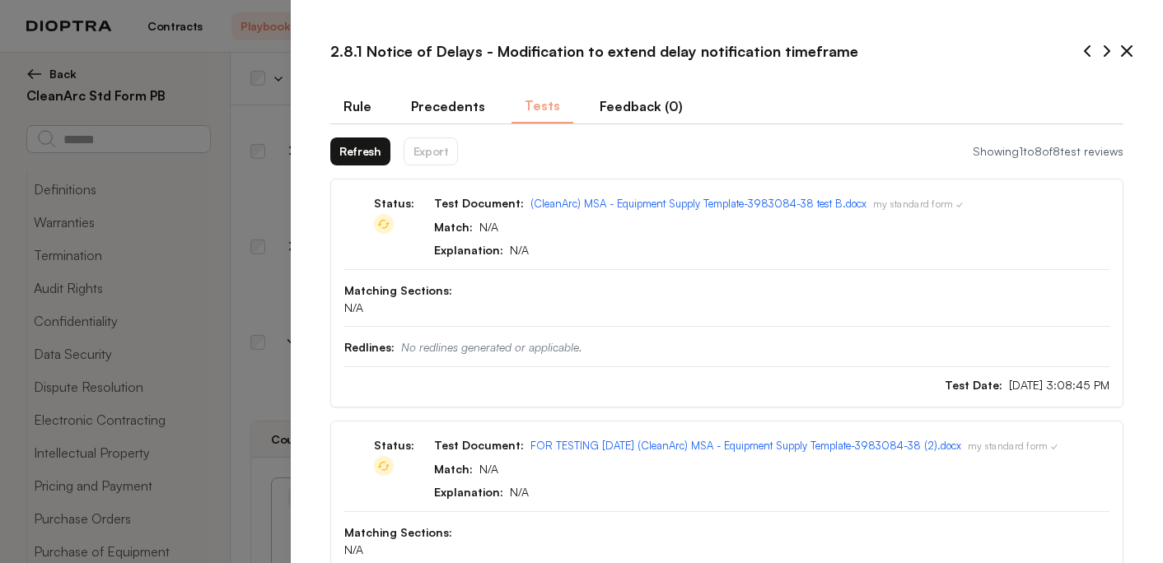
click at [1128, 52] on icon at bounding box center [1127, 51] width 20 height 20
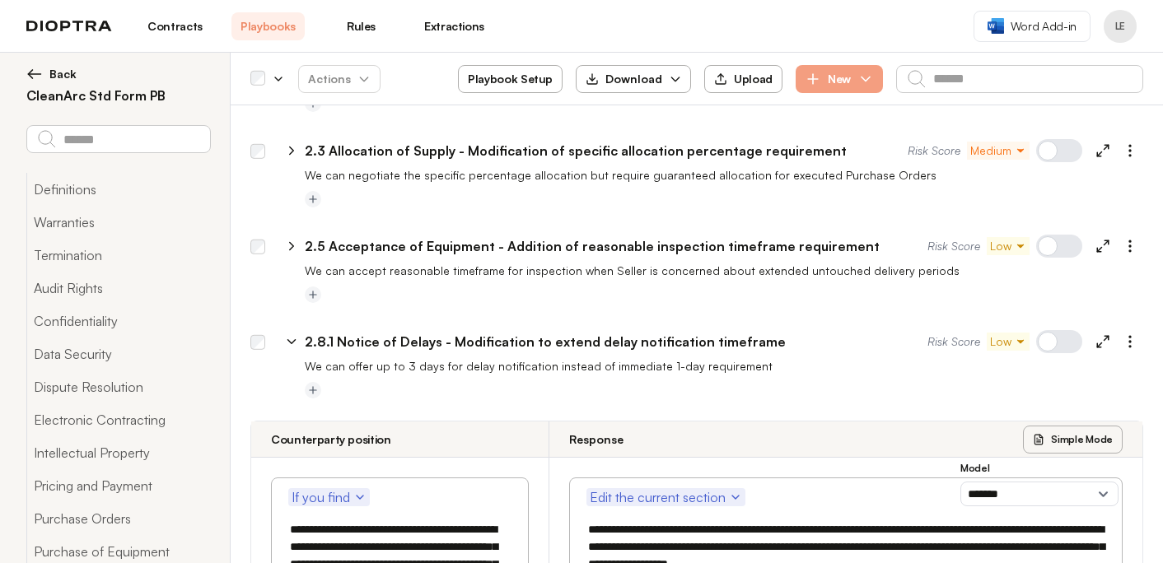
click at [288, 334] on icon at bounding box center [291, 341] width 15 height 15
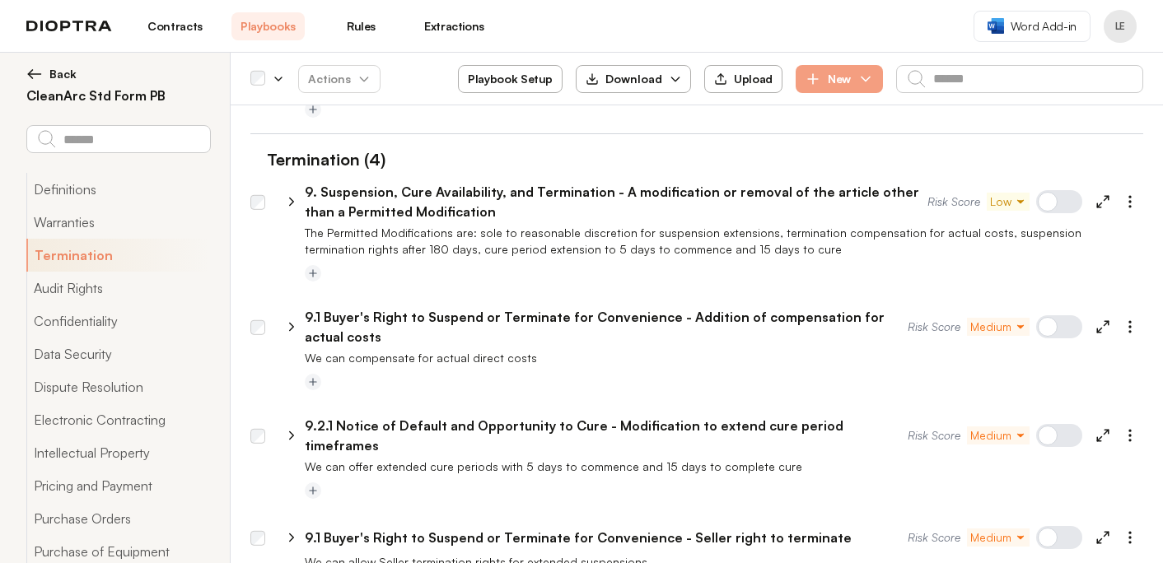
scroll to position [974, 0]
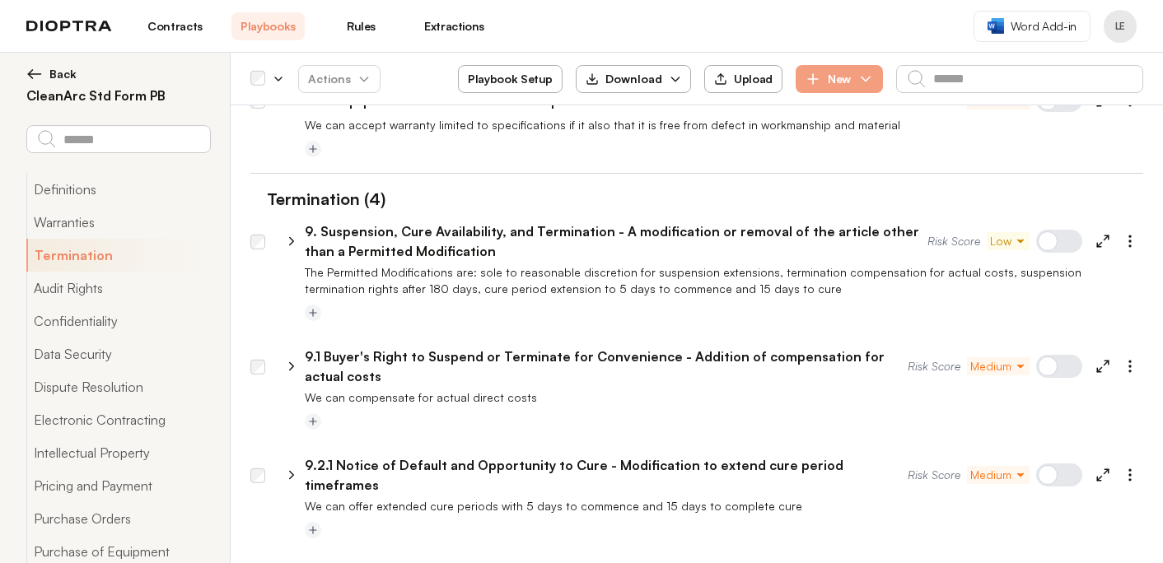
click at [288, 359] on icon at bounding box center [291, 366] width 15 height 15
select select "*******"
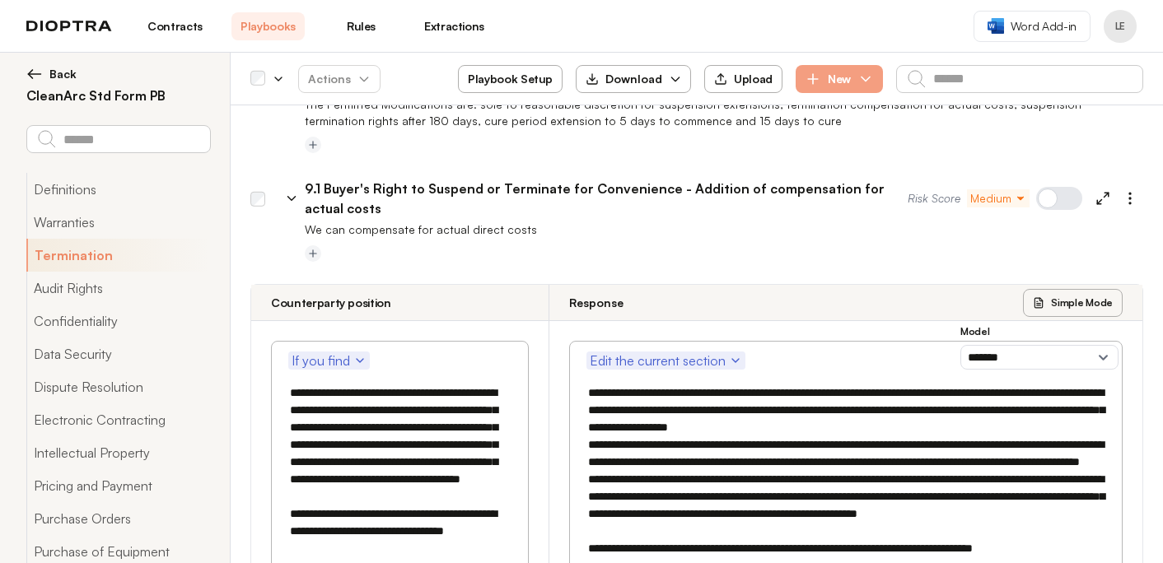
scroll to position [1106, 0]
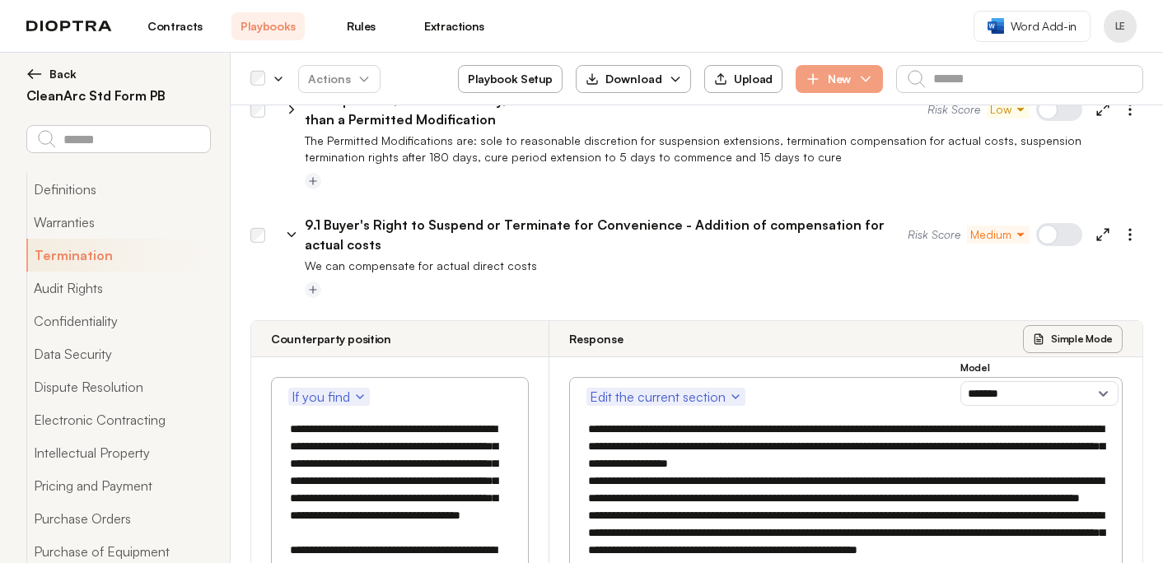
click at [1104, 227] on icon at bounding box center [1102, 234] width 15 height 15
type textarea "*"
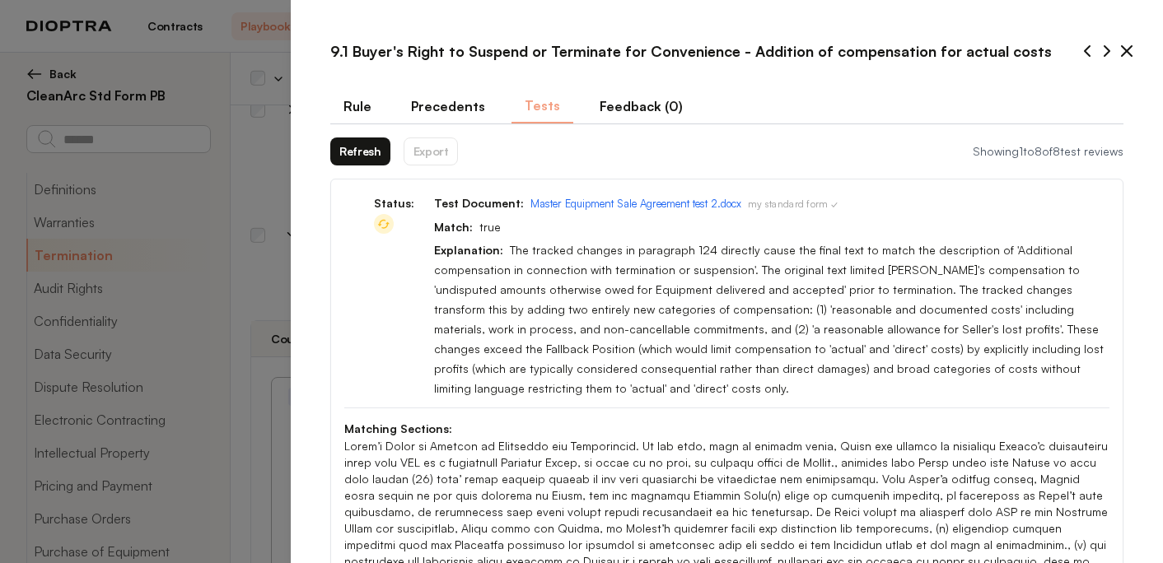
click at [355, 154] on button "Refresh" at bounding box center [360, 152] width 60 height 28
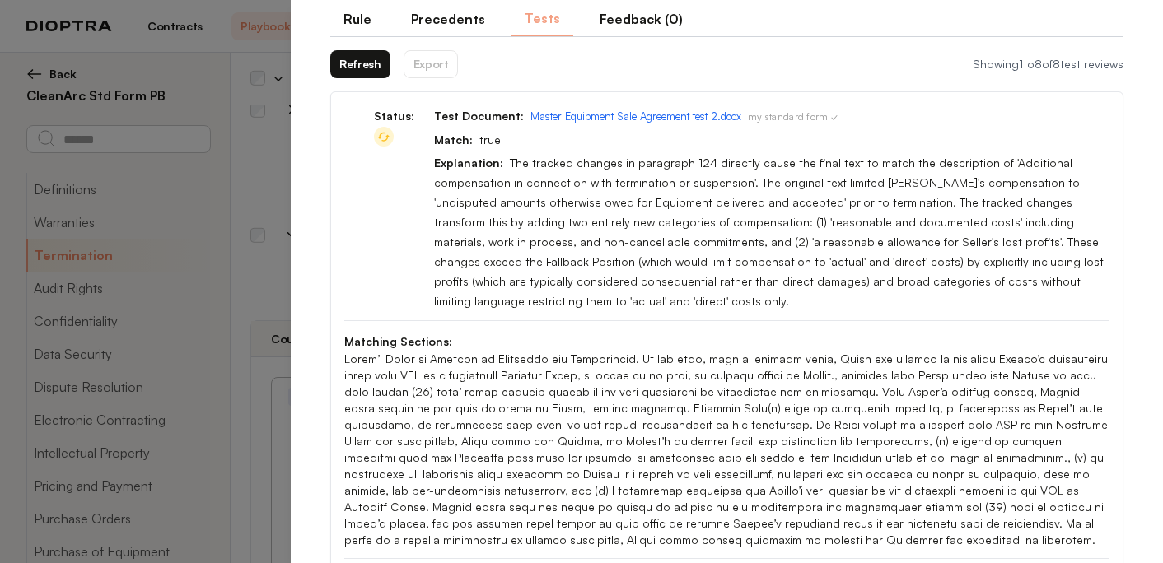
scroll to position [0, 0]
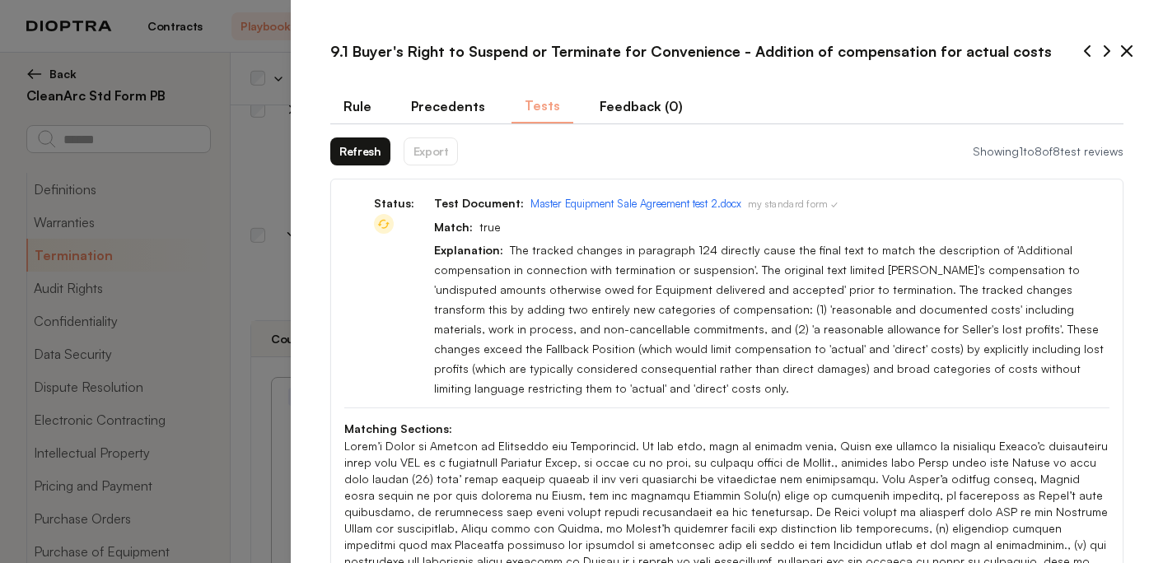
click at [361, 150] on button "Refresh" at bounding box center [360, 152] width 60 height 28
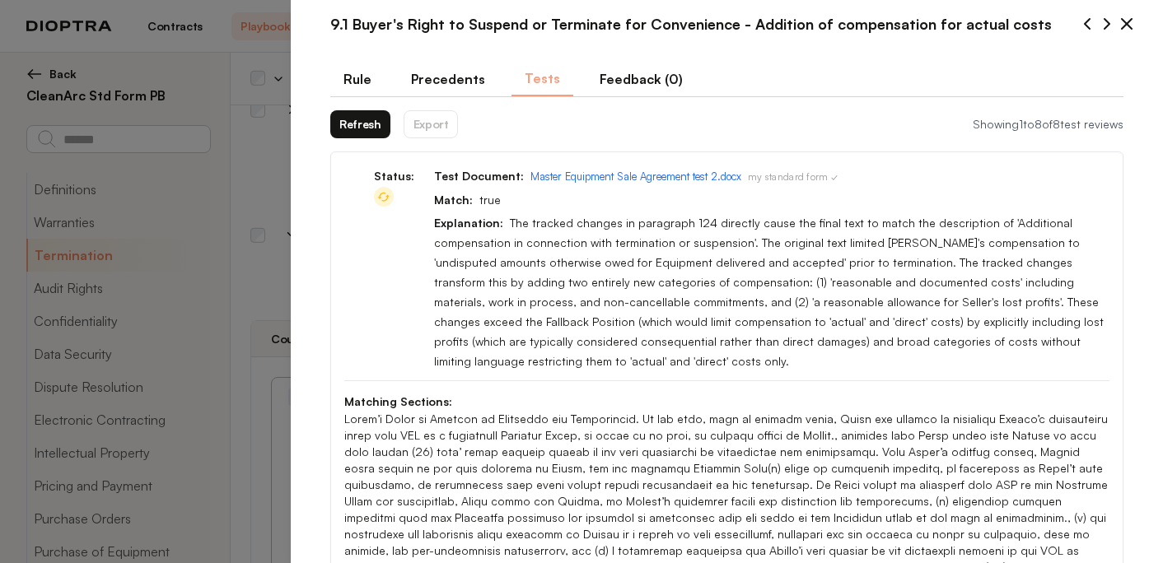
scroll to position [50, 0]
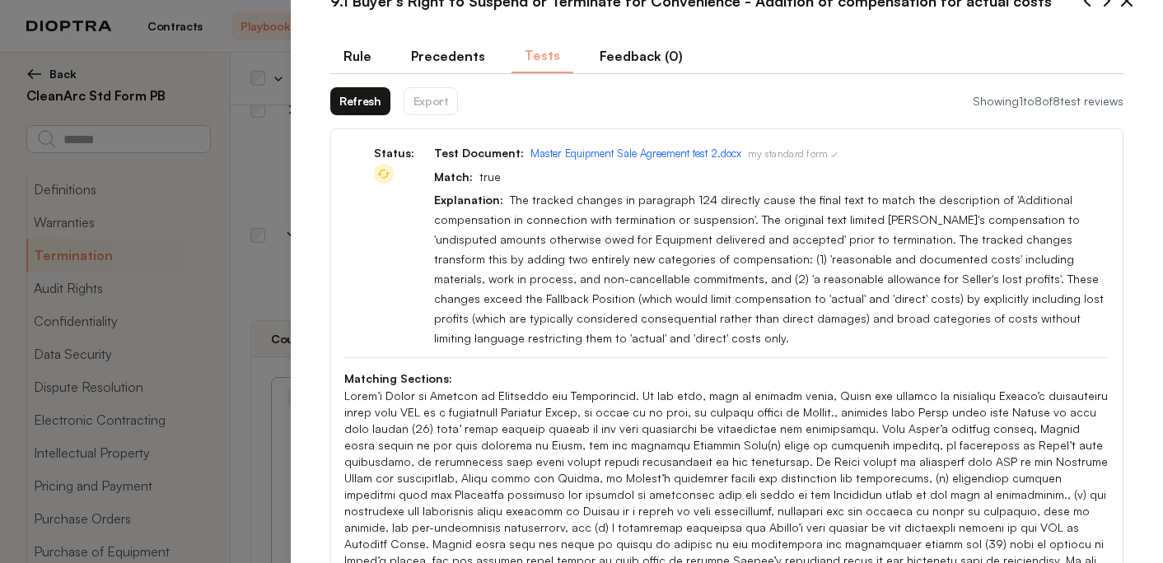
click at [360, 96] on button "Refresh" at bounding box center [360, 101] width 60 height 28
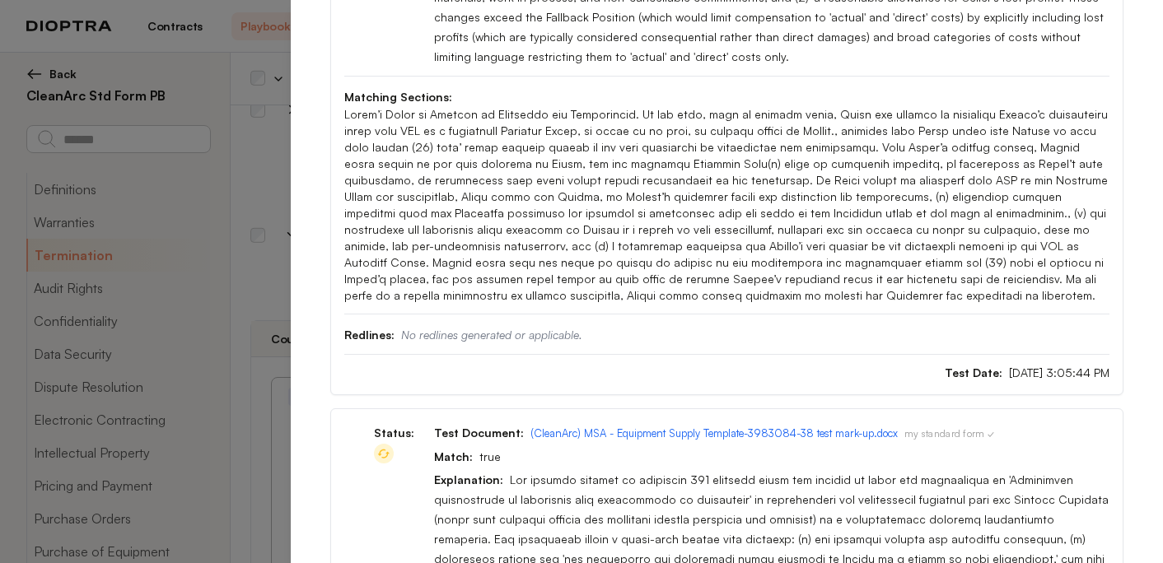
scroll to position [0, 0]
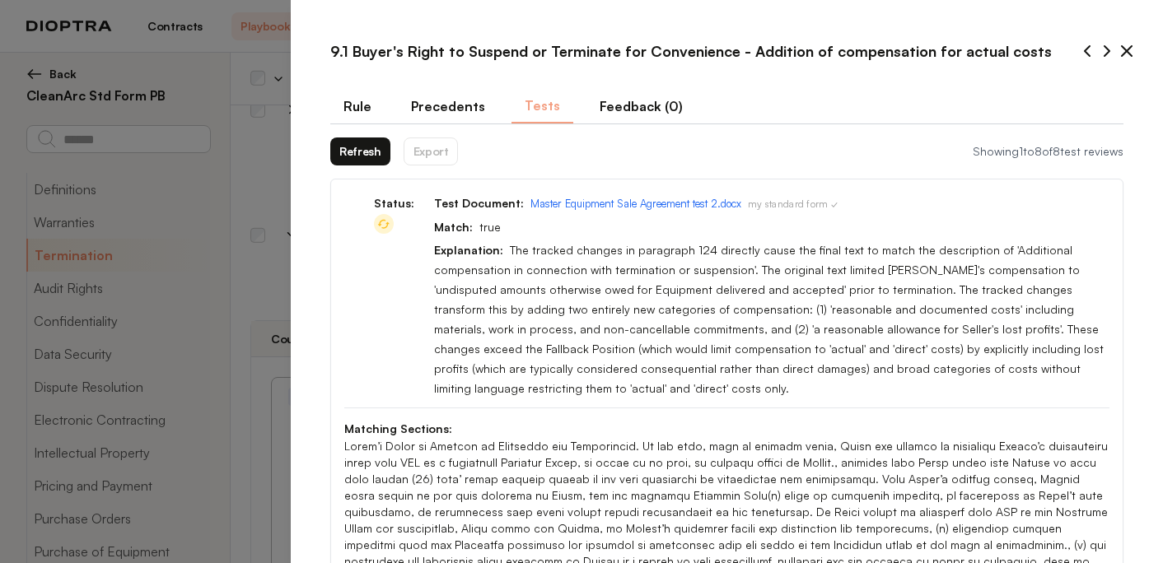
click at [378, 152] on button "Refresh" at bounding box center [360, 152] width 60 height 28
click at [367, 140] on button "Refresh" at bounding box center [360, 152] width 60 height 28
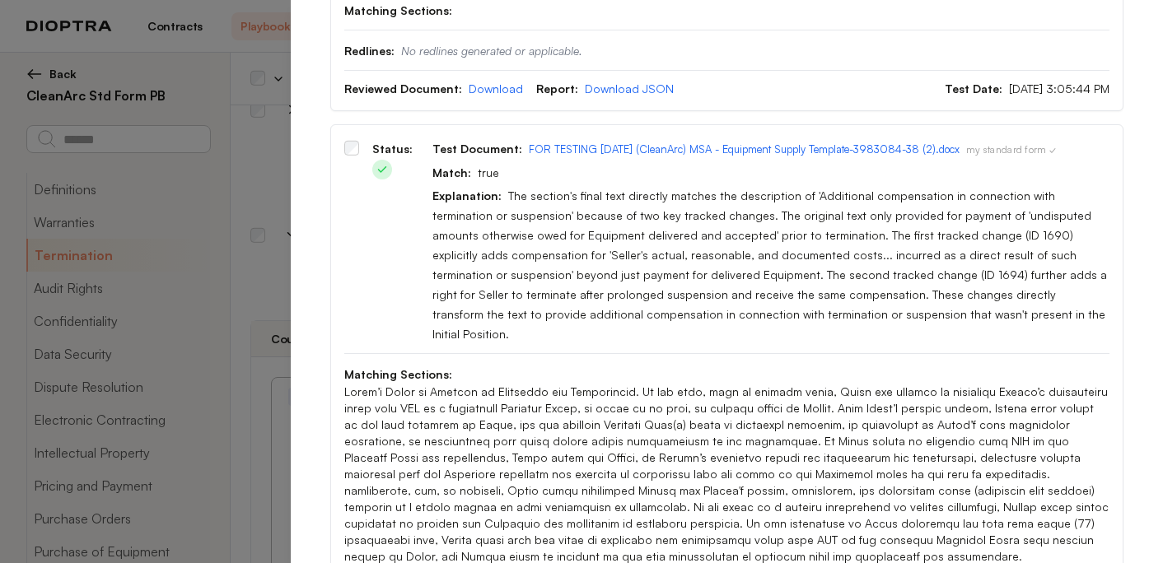
scroll to position [2650, 0]
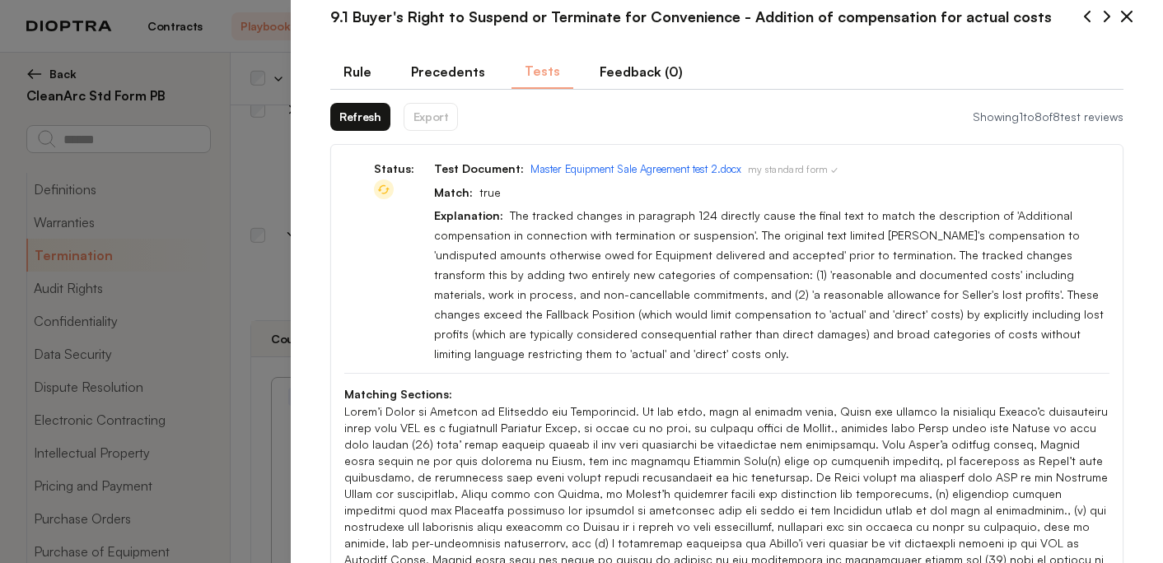
scroll to position [0, 0]
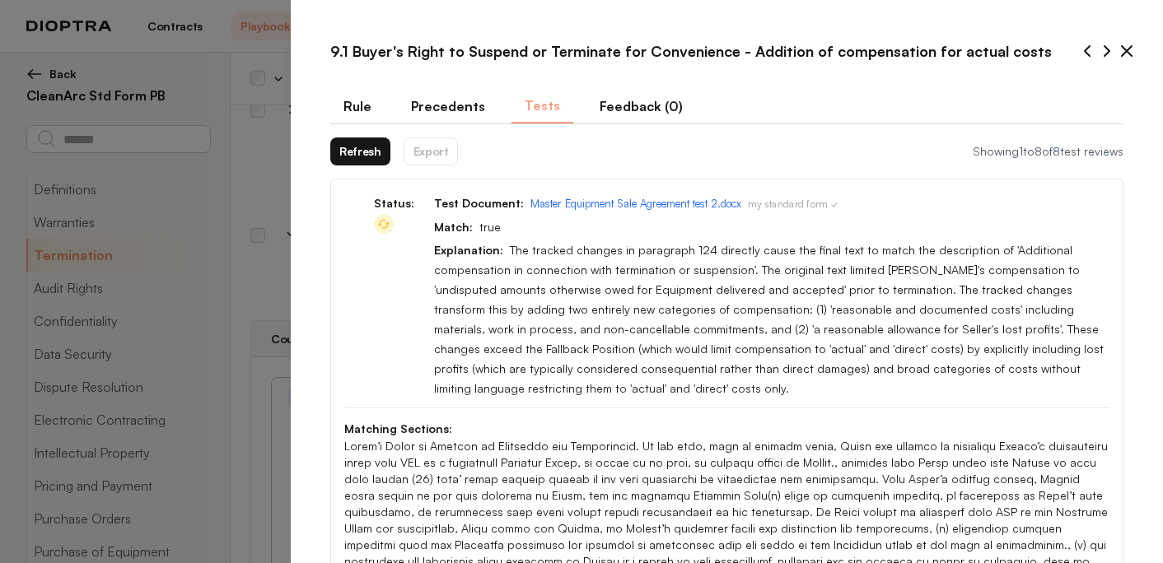
click at [368, 152] on button "Refresh" at bounding box center [360, 152] width 60 height 28
click at [1127, 49] on icon at bounding box center [1127, 51] width 20 height 20
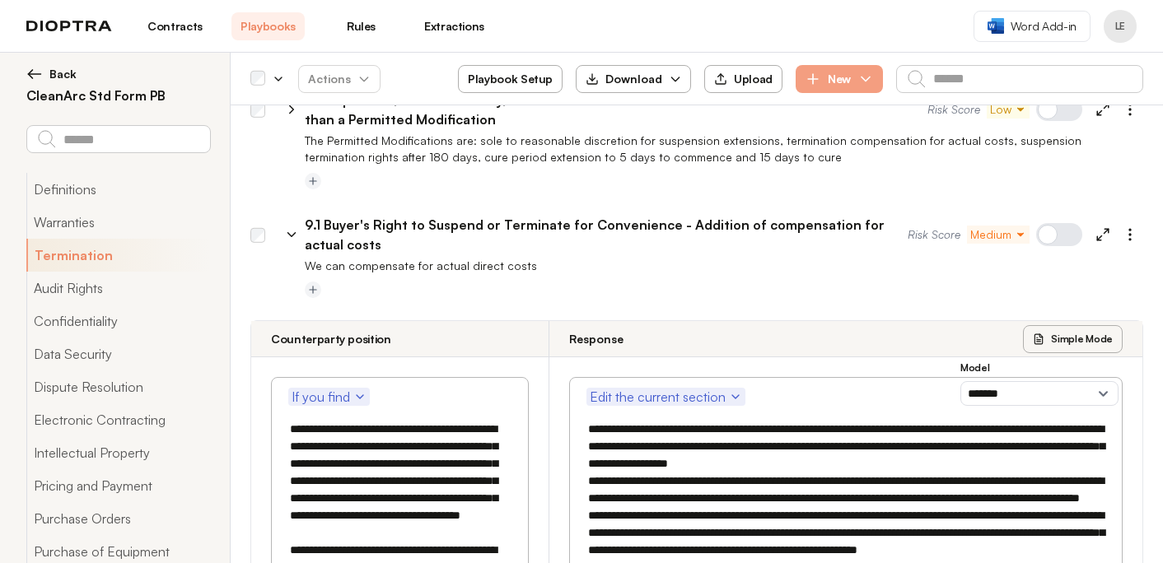
click at [292, 233] on icon at bounding box center [291, 235] width 7 height 4
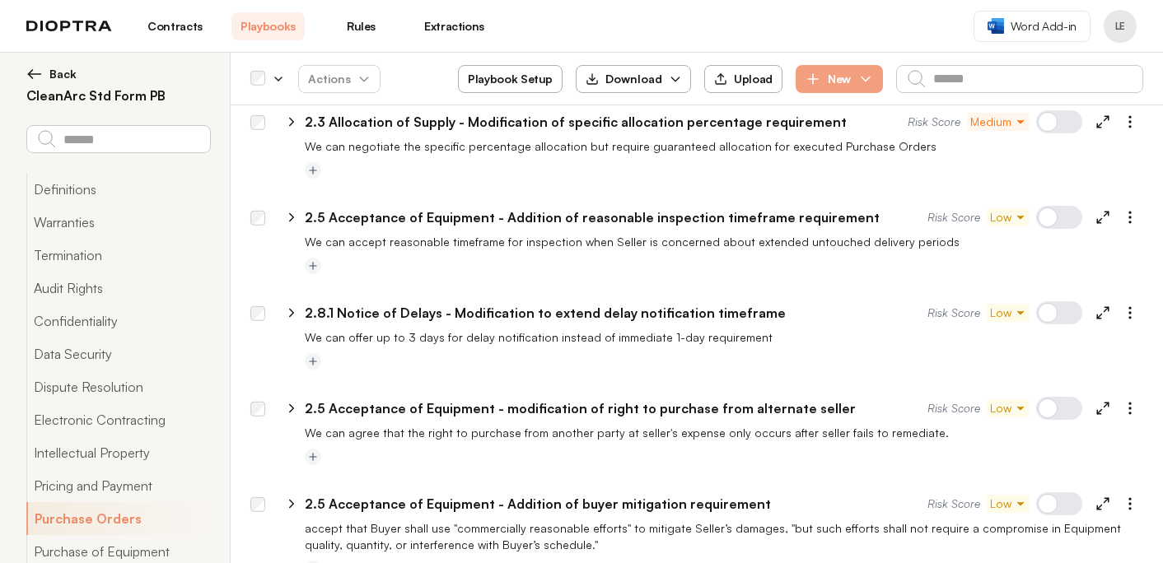
scroll to position [3973, 0]
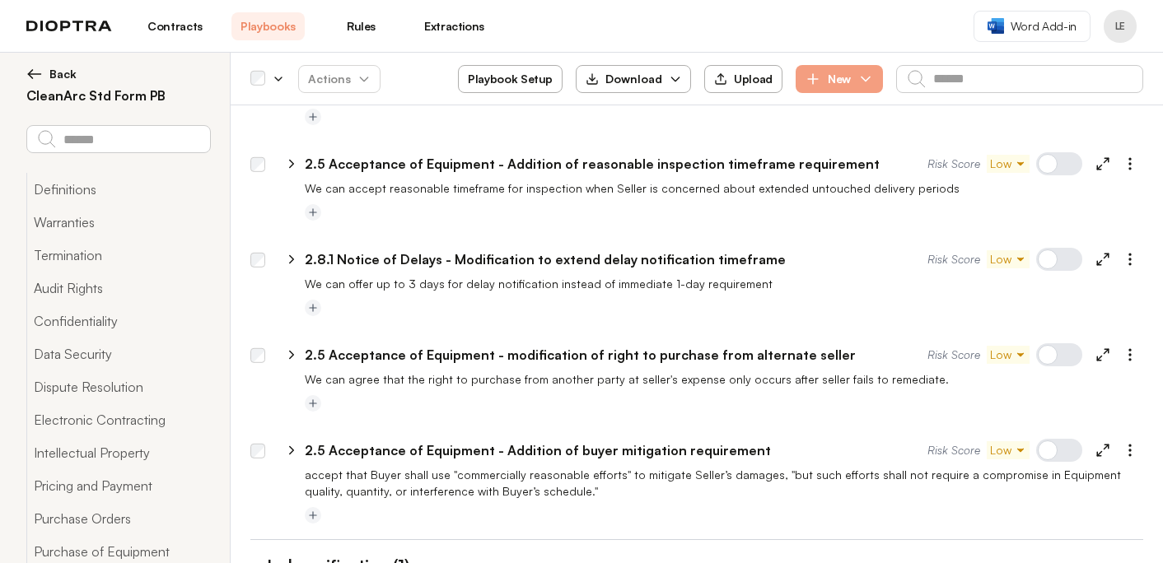
click at [289, 252] on icon at bounding box center [291, 259] width 15 height 15
select select "*******"
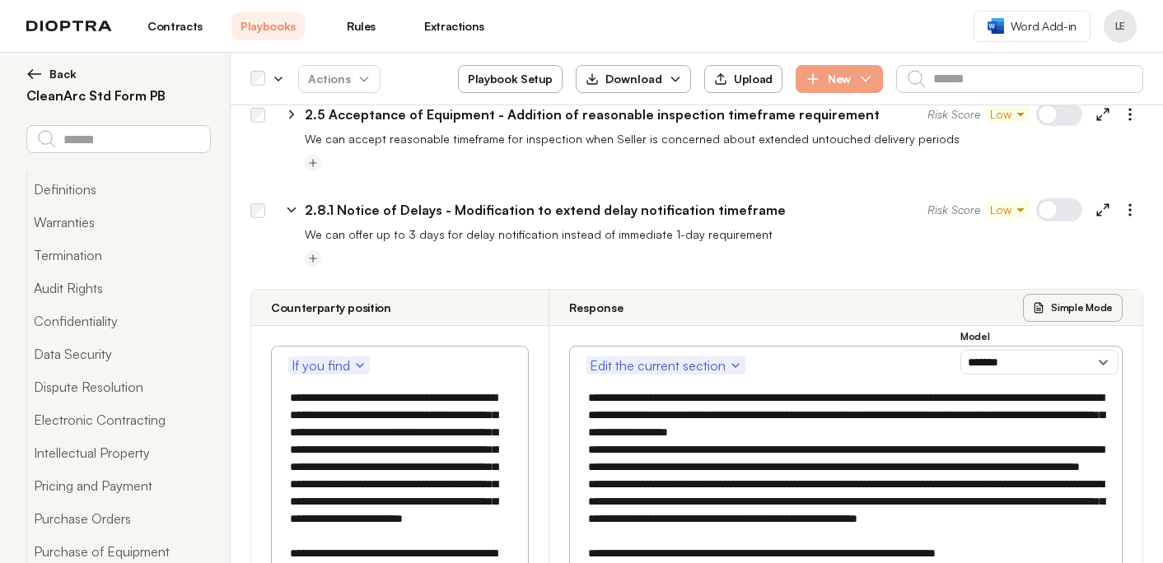
scroll to position [4020, 0]
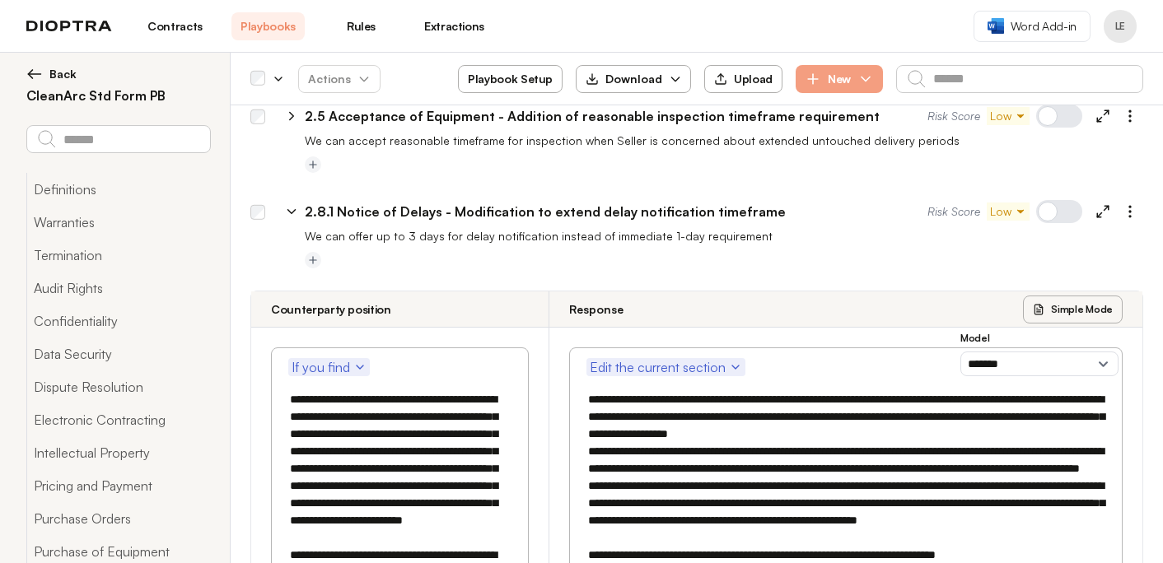
click at [1100, 204] on icon at bounding box center [1102, 211] width 15 height 15
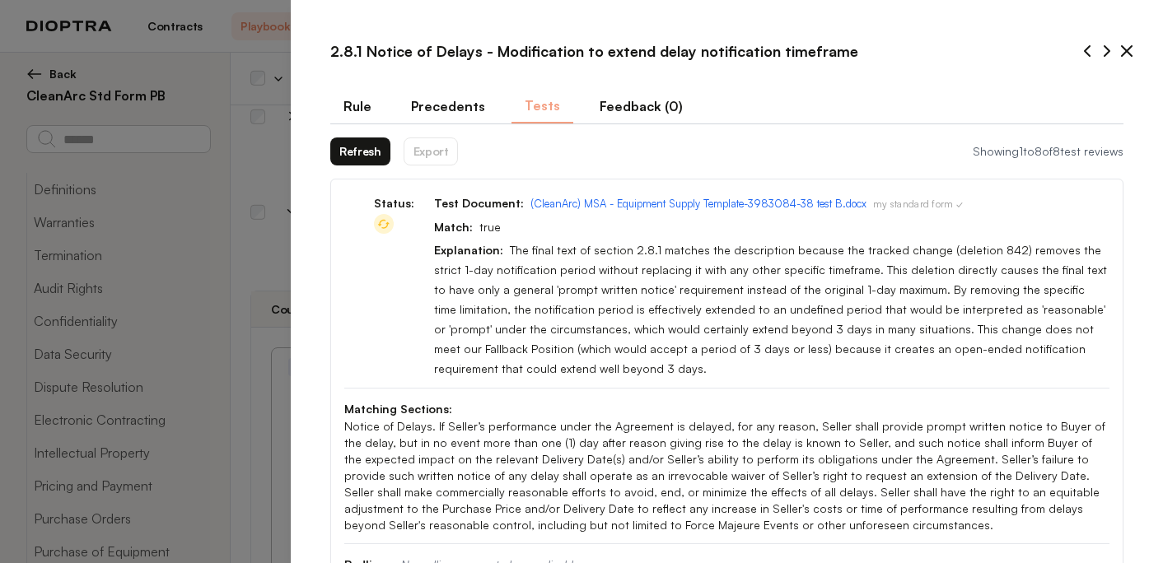
click at [357, 156] on button "Refresh" at bounding box center [360, 152] width 60 height 28
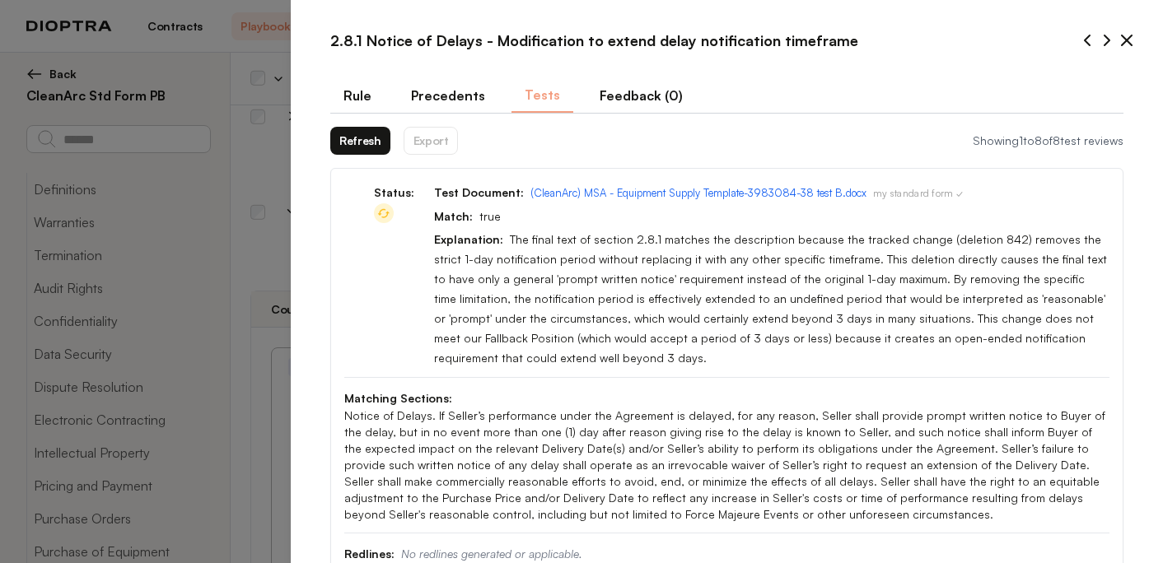
scroll to position [0, 0]
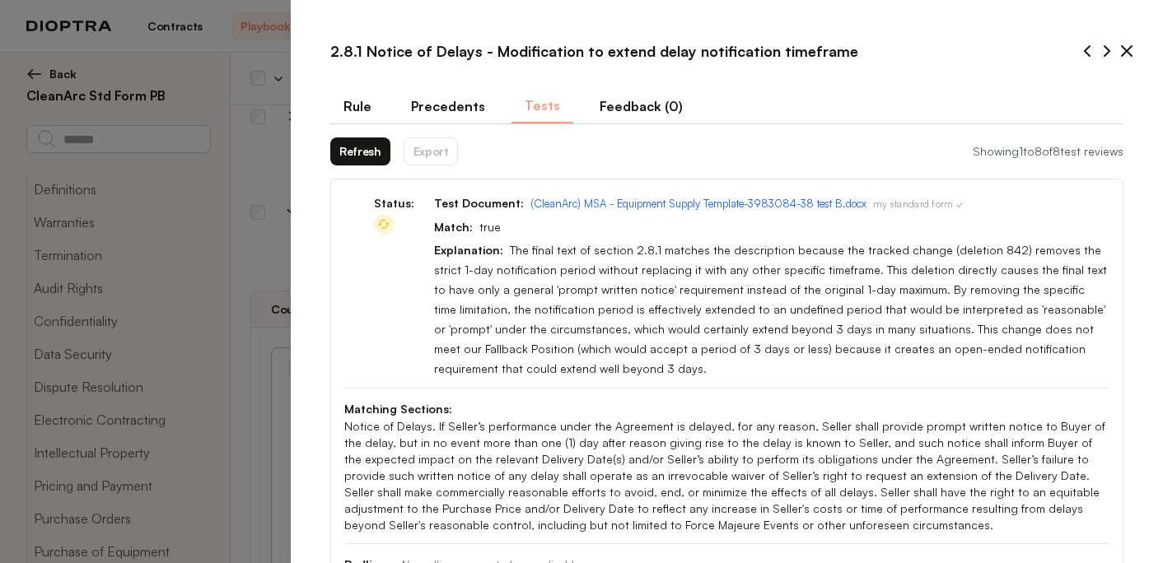
click at [356, 143] on button "Refresh" at bounding box center [360, 152] width 60 height 28
type textarea "*"
